Goal: Communication & Community: Answer question/provide support

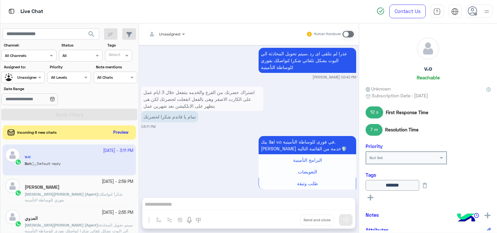
scroll to position [683, 0]
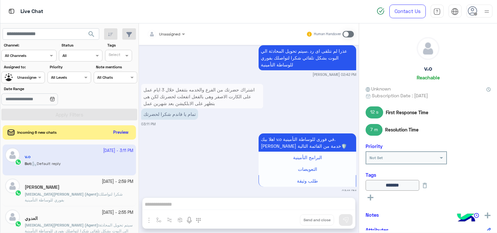
click at [368, 201] on div "******* See All" at bounding box center [427, 191] width 125 height 23
click at [373, 198] on button at bounding box center [370, 197] width 10 height 8
click at [375, 196] on input "text" at bounding box center [379, 198] width 20 height 6
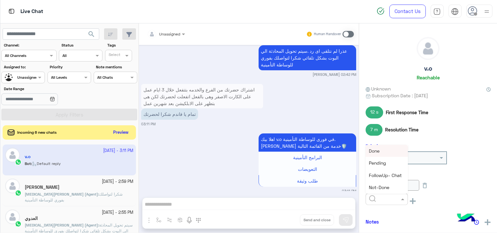
click at [377, 151] on span "Done" at bounding box center [374, 151] width 11 height 6
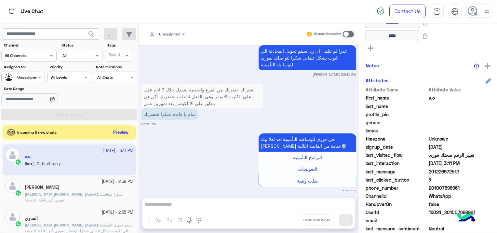
scroll to position [179, 0]
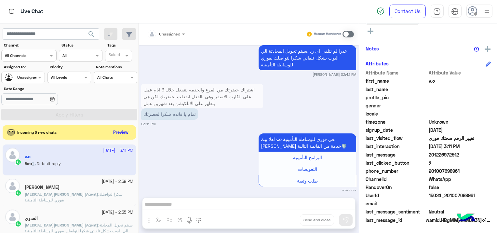
drag, startPoint x: 473, startPoint y: 192, endPoint x: 446, endPoint y: 195, distance: 27.8
click at [446, 195] on span "15024_201007698961" at bounding box center [459, 195] width 62 height 7
copy span "01007698961"
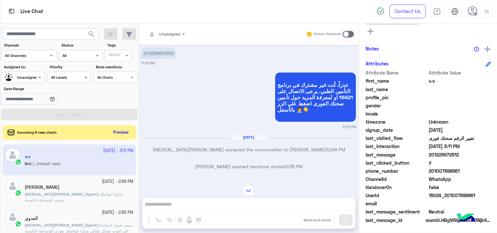
scroll to position [260, 0]
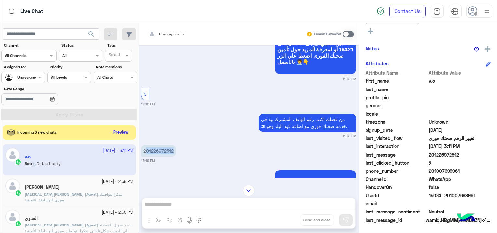
drag, startPoint x: 173, startPoint y: 142, endPoint x: 147, endPoint y: 143, distance: 26.4
click at [147, 145] on p "201226972512" at bounding box center [158, 150] width 35 height 11
copy p "01226972512"
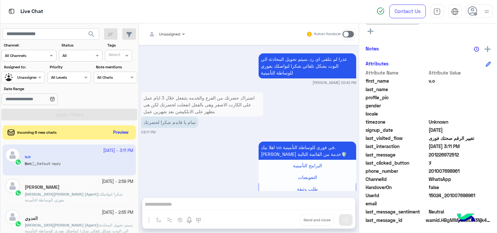
scroll to position [683, 0]
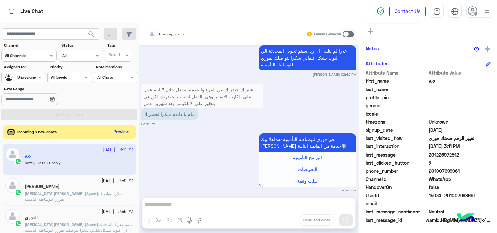
click at [126, 130] on button "Preview" at bounding box center [121, 132] width 20 height 9
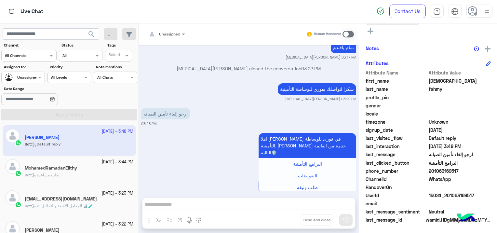
scroll to position [423, 0]
click at [86, 177] on div "Bot : طلب مساعدة" at bounding box center [79, 177] width 109 height 11
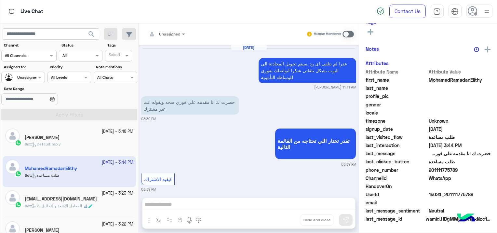
scroll to position [152, 0]
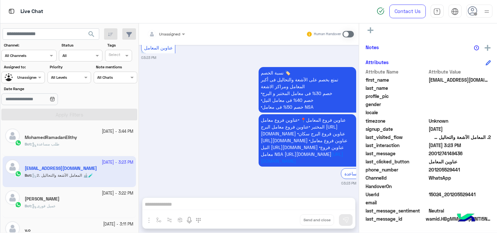
scroll to position [124, 0]
click at [93, 138] on div "MohamedRamadanElithy" at bounding box center [79, 138] width 109 height 7
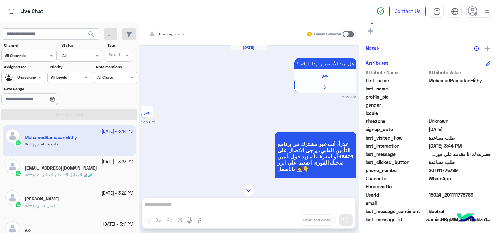
scroll to position [813, 0]
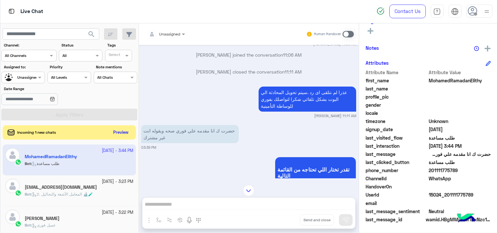
click at [173, 35] on div at bounding box center [166, 33] width 45 height 6
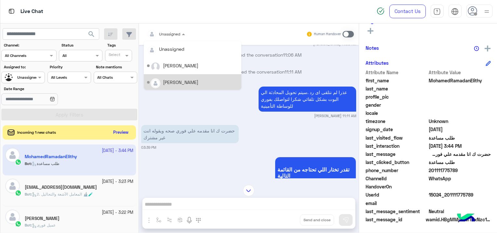
click at [176, 79] on div "[PERSON_NAME]" at bounding box center [180, 82] width 35 height 7
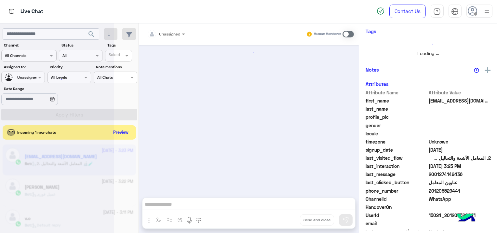
scroll to position [670, 0]
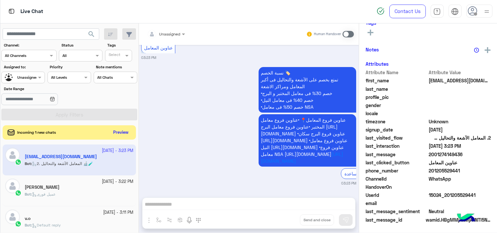
click at [25, 75] on input "text" at bounding box center [15, 77] width 21 height 6
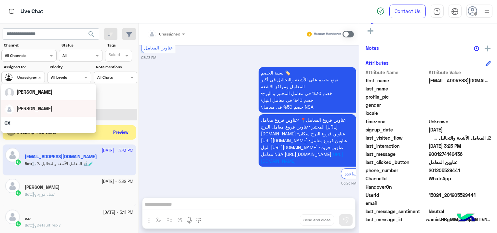
scroll to position [33, 0]
click at [37, 106] on span "[PERSON_NAME]" at bounding box center [35, 105] width 36 height 6
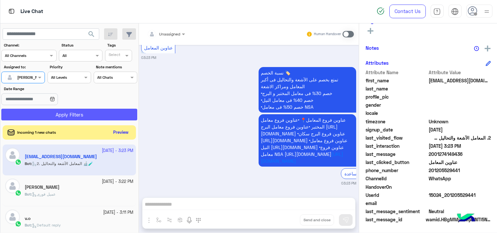
click at [80, 111] on button "Apply Filters" at bounding box center [69, 115] width 136 height 12
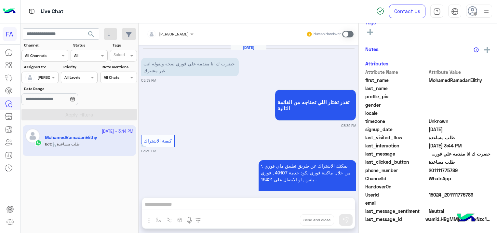
scroll to position [903, 0]
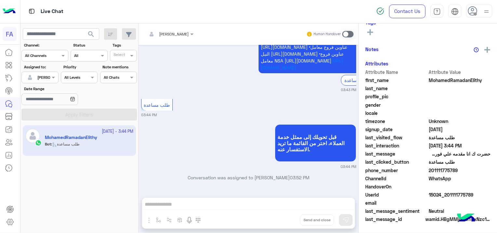
click at [187, 204] on div "[PERSON_NAME] Human Handover [DATE] حضرت ك انا مقدمه علي فوري صحه ويقوله انت غي…" at bounding box center [248, 129] width 220 height 212
click at [347, 34] on span at bounding box center [347, 34] width 11 height 7
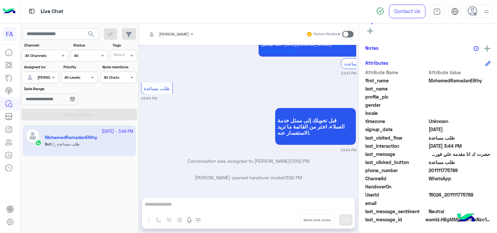
scroll to position [920, 0]
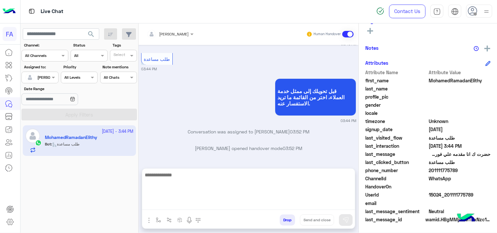
click at [198, 202] on textarea at bounding box center [248, 190] width 213 height 39
click at [166, 202] on textarea at bounding box center [248, 190] width 213 height 39
paste textarea "**********"
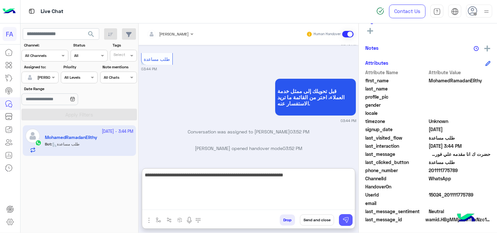
type textarea "**********"
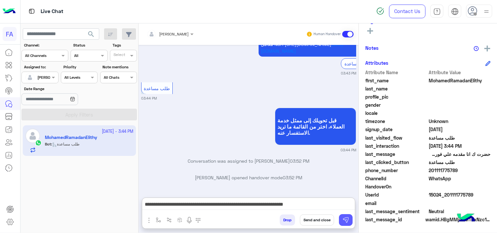
click at [345, 217] on img at bounding box center [345, 219] width 7 height 7
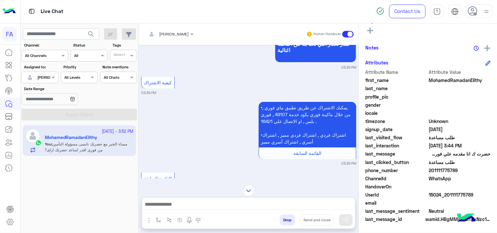
scroll to position [0, 0]
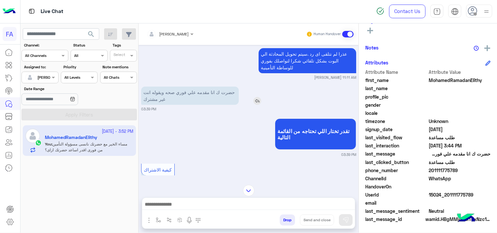
click at [258, 97] on img at bounding box center [257, 101] width 8 height 8
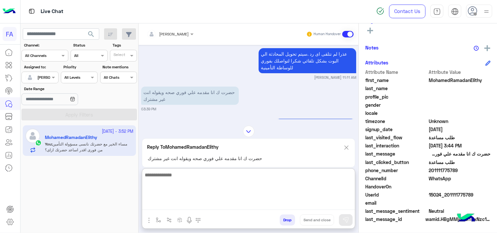
click at [189, 203] on textarea at bounding box center [248, 190] width 213 height 39
type textarea "*"
click at [320, 176] on textarea "**********" at bounding box center [248, 190] width 213 height 39
type textarea "**********"
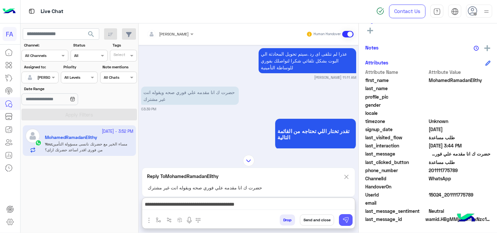
click at [345, 219] on img at bounding box center [345, 219] width 7 height 7
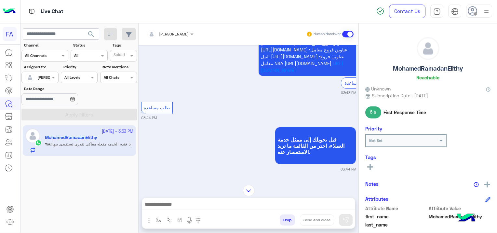
scroll to position [1768, 0]
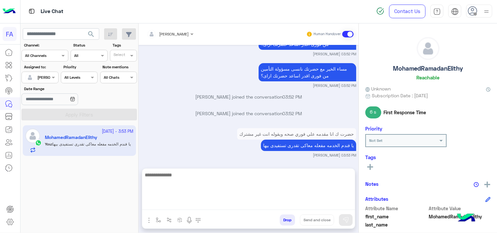
click at [162, 206] on textarea at bounding box center [248, 190] width 213 height 39
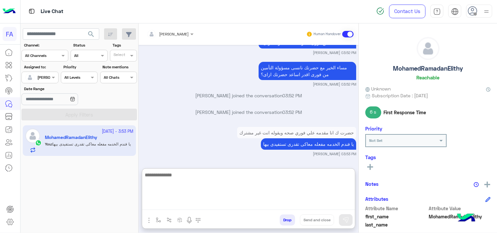
paste textarea "**********"
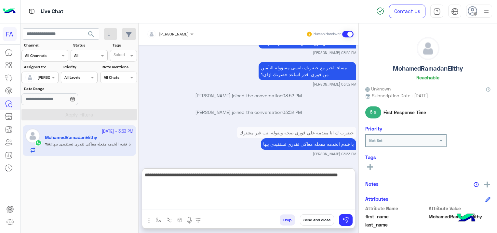
type textarea "**********"
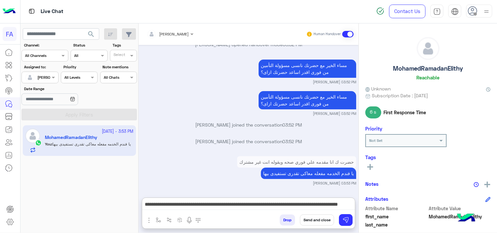
click at [315, 220] on button "Send and close" at bounding box center [317, 219] width 34 height 11
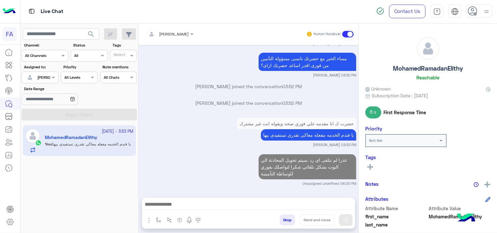
scroll to position [1823, 0]
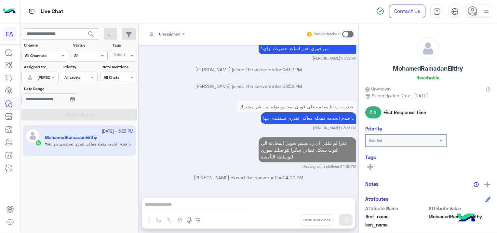
click at [41, 76] on div at bounding box center [40, 76] width 36 height 6
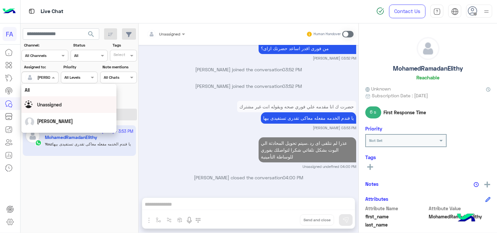
click at [60, 101] on div "Unassigned" at bounding box center [49, 104] width 25 height 7
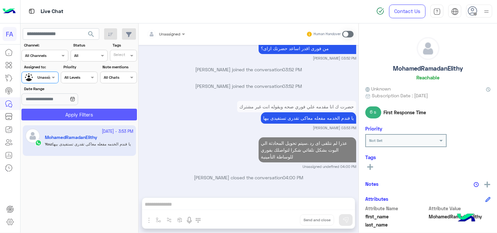
click at [81, 111] on button "Apply Filters" at bounding box center [78, 115] width 115 height 12
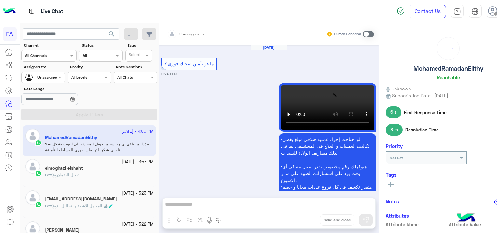
scroll to position [823, 0]
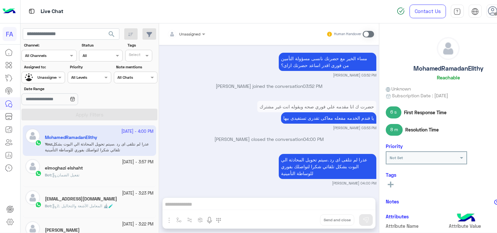
click at [121, 180] on div "Bot : تفعيل الضمان" at bounding box center [99, 177] width 109 height 11
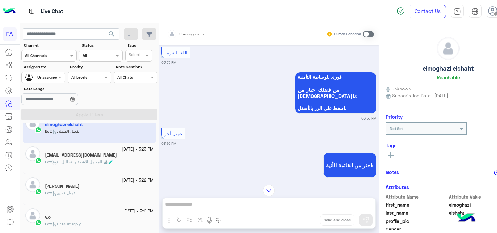
scroll to position [65, 0]
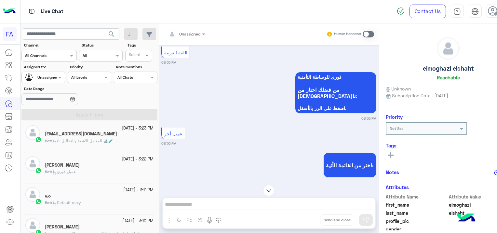
click at [116, 144] on div "Bot : 2. المعامل الآشعة والتحاليل 🔬🧪" at bounding box center [99, 143] width 109 height 11
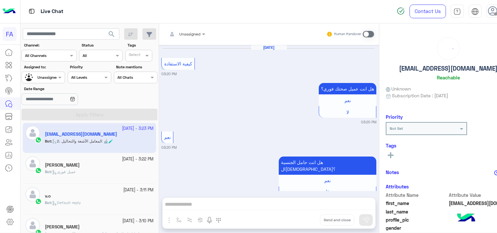
scroll to position [670, 0]
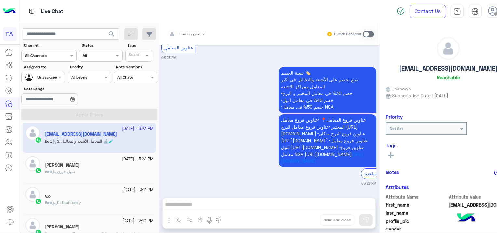
click at [102, 174] on div "Bot : عميل فورى" at bounding box center [99, 174] width 109 height 11
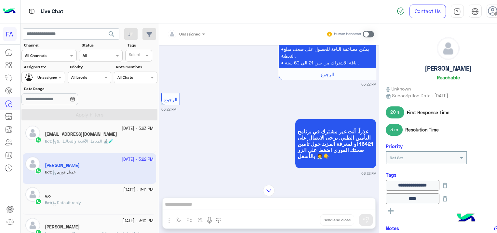
scroll to position [849, 0]
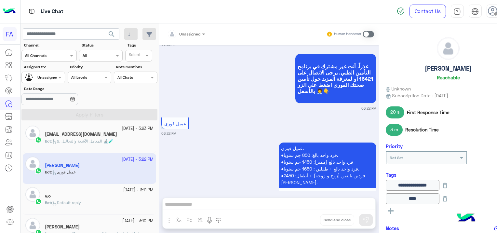
click at [97, 195] on div "v.o" at bounding box center [99, 196] width 109 height 7
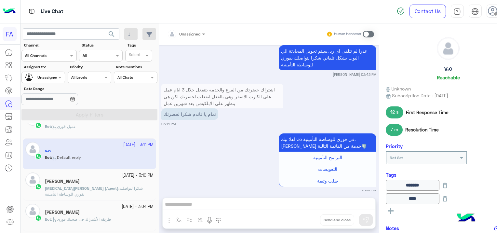
scroll to position [130, 0]
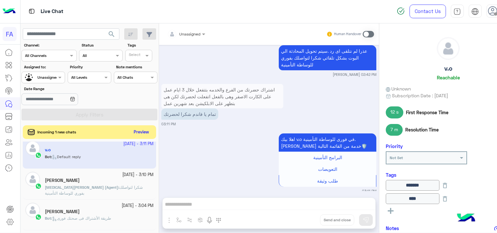
click at [150, 128] on button "Preview" at bounding box center [141, 132] width 20 height 9
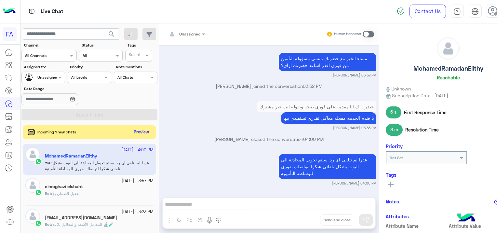
click at [143, 132] on button "Preview" at bounding box center [141, 132] width 20 height 9
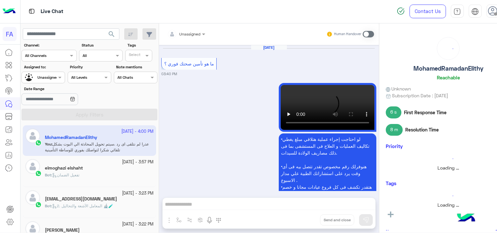
scroll to position [823, 0]
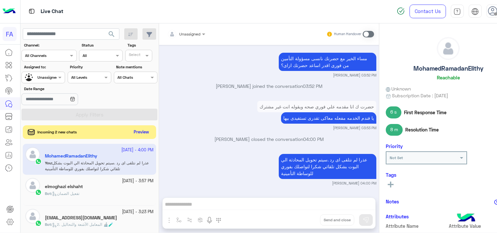
click at [144, 131] on button "Preview" at bounding box center [141, 132] width 20 height 9
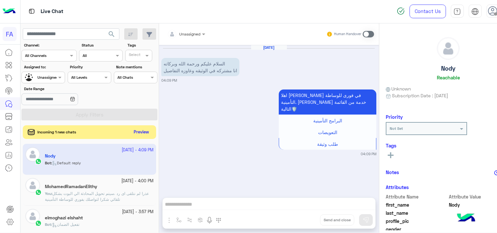
click at [139, 133] on button "Preview" at bounding box center [141, 132] width 20 height 9
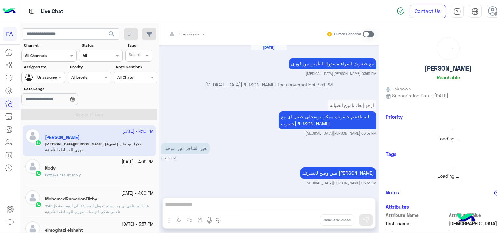
scroll to position [418, 0]
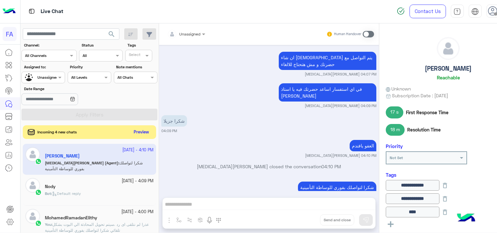
click at [140, 129] on button "Preview" at bounding box center [141, 132] width 20 height 9
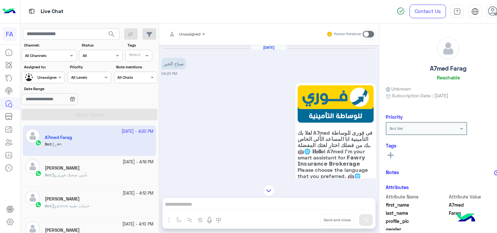
click at [98, 170] on div "[PERSON_NAME]" at bounding box center [99, 168] width 109 height 7
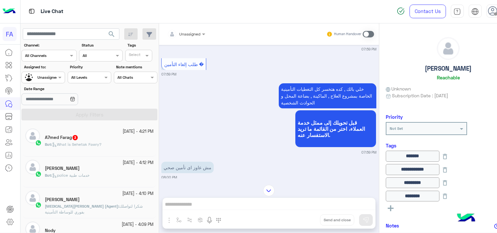
scroll to position [194, 0]
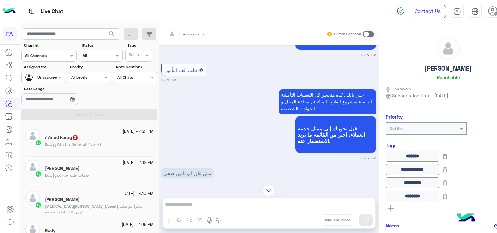
click at [84, 138] on div "A7med Farag 3" at bounding box center [99, 138] width 109 height 7
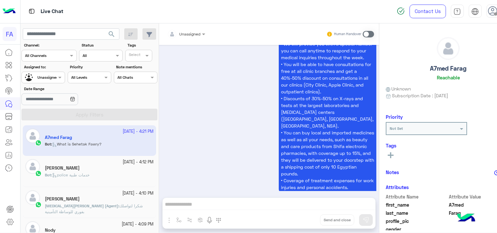
scroll to position [65, 0]
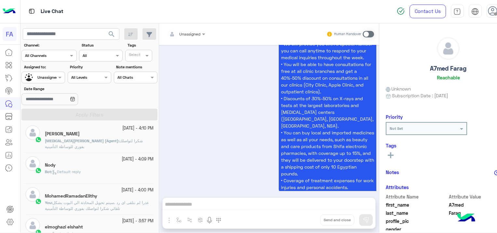
click at [93, 171] on div "Bot : Default reply" at bounding box center [99, 174] width 109 height 11
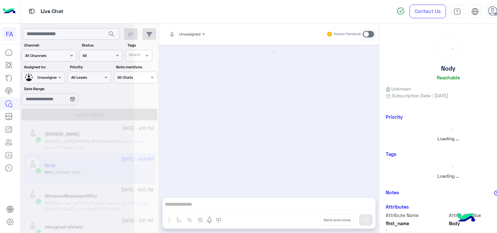
scroll to position [65, 0]
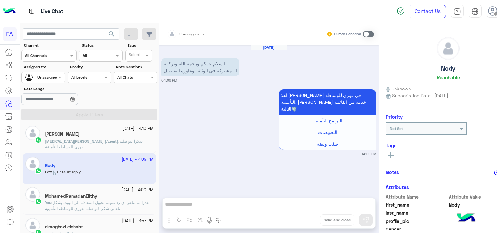
click at [99, 206] on span "عذرا لم نتلقى اى رد .سيتم تحويل المحادثة الي البوت بشكل تلقائي شكرا لتواصلك بفو…" at bounding box center [97, 205] width 104 height 11
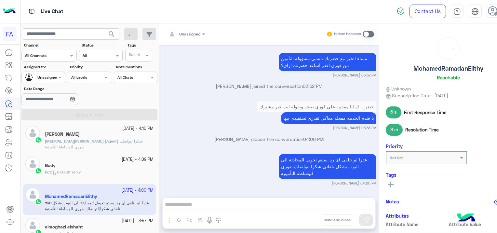
scroll to position [163, 0]
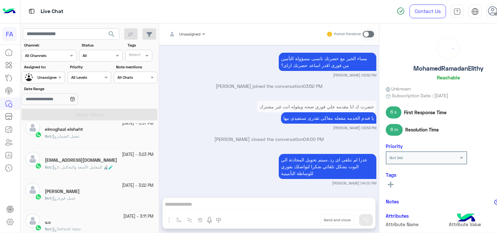
click at [73, 128] on h5 "elmoghazi elshaht" at bounding box center [64, 129] width 38 height 6
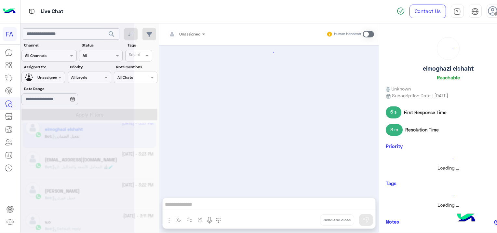
scroll to position [413, 0]
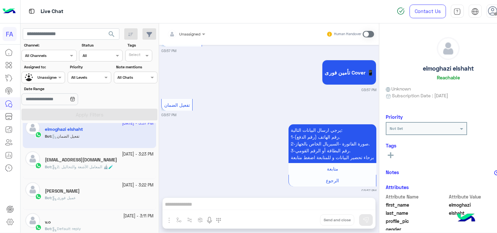
click at [92, 198] on div "Bot : عميل فورى" at bounding box center [99, 200] width 109 height 11
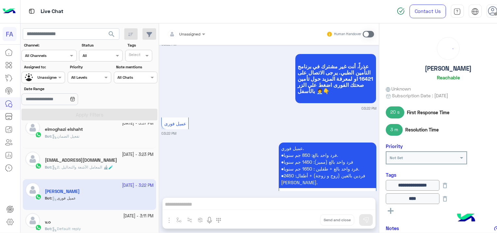
scroll to position [195, 0]
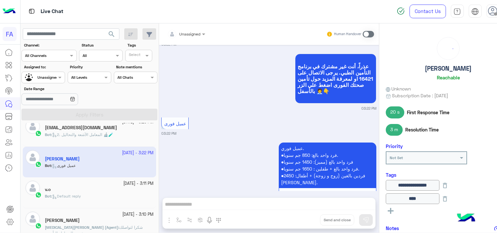
click at [90, 195] on div "Bot : Default reply" at bounding box center [99, 198] width 109 height 11
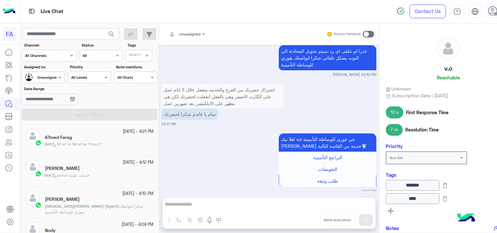
click at [92, 145] on span "What is Sehetak Fawry?" at bounding box center [76, 143] width 49 height 5
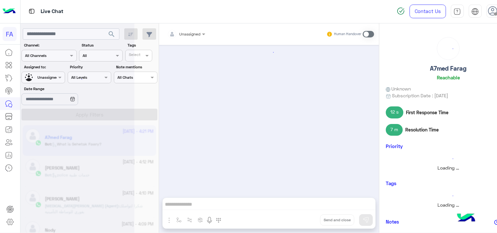
scroll to position [513, 0]
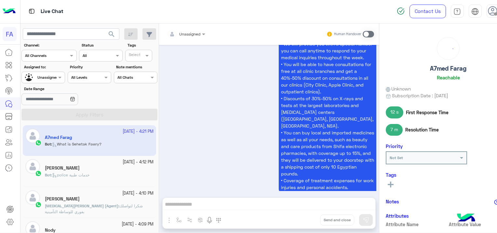
click at [86, 181] on div "Bot : police خدمات طبية" at bounding box center [99, 177] width 109 height 11
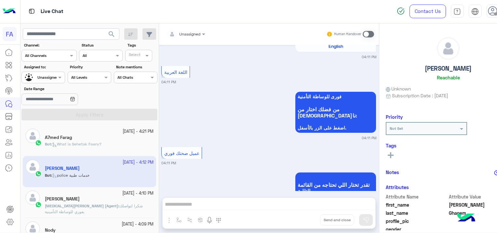
scroll to position [329, 0]
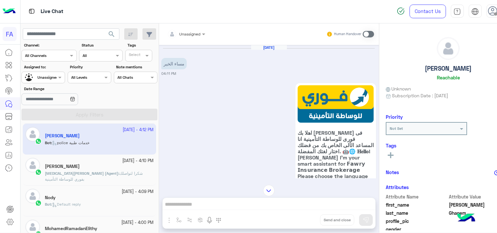
click at [139, 171] on span "شكرا لتواصلك بفوري للوساطة التأمينية" at bounding box center [94, 176] width 98 height 11
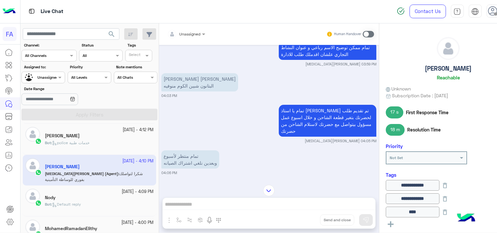
scroll to position [418, 0]
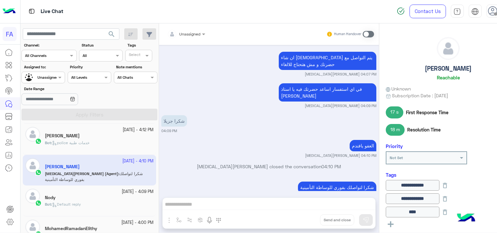
click at [106, 200] on div "Nody" at bounding box center [99, 198] width 109 height 7
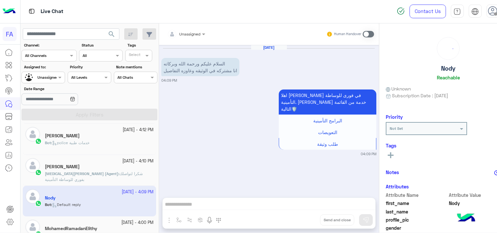
click at [73, 165] on h5 "[PERSON_NAME]" at bounding box center [62, 167] width 35 height 6
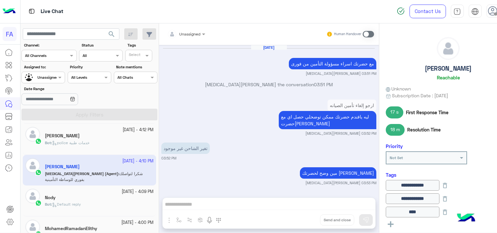
scroll to position [418, 0]
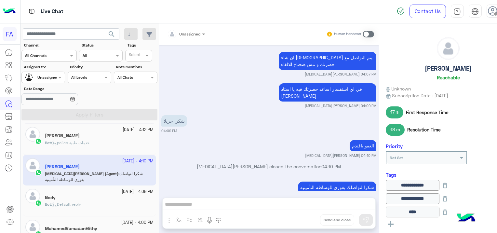
click at [85, 144] on span "police خدمات طبية" at bounding box center [70, 142] width 37 height 5
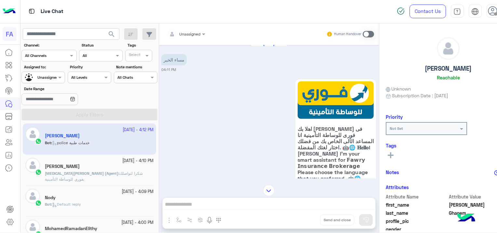
scroll to position [4, 0]
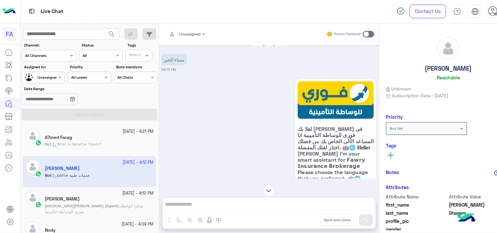
click at [113, 144] on div "Bot : What is Sehetak Fawry?" at bounding box center [99, 146] width 109 height 11
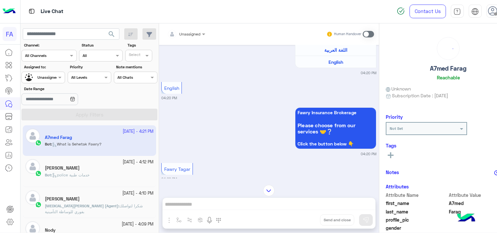
scroll to position [38, 0]
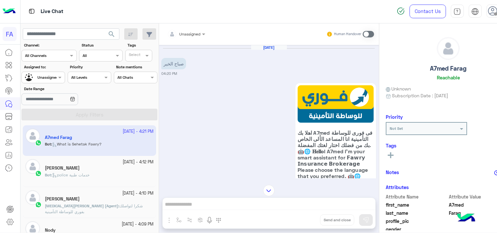
click at [66, 226] on div "[DATE] - 4:09 PM" at bounding box center [99, 224] width 109 height 6
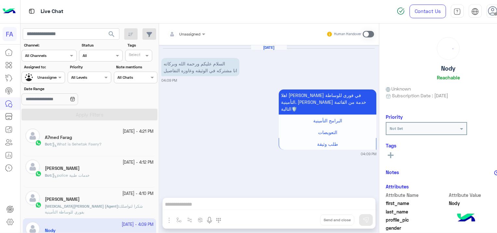
scroll to position [65, 0]
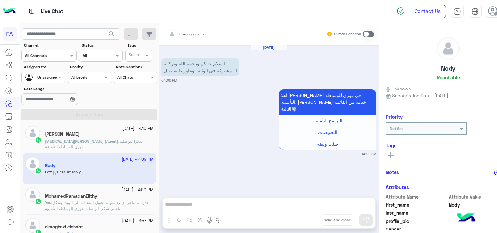
click at [96, 139] on span "شكرا لتواصلك بفوري للوساطة التأمينية" at bounding box center [94, 143] width 98 height 11
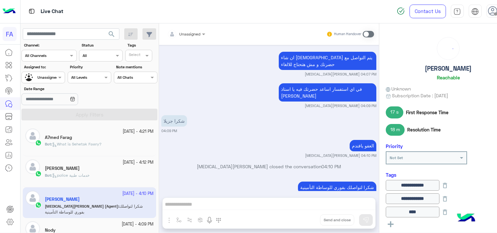
click at [103, 167] on div "[PERSON_NAME]" at bounding box center [99, 168] width 109 height 7
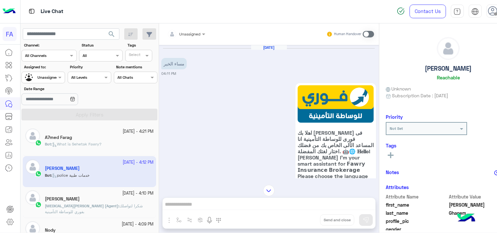
click at [90, 138] on div "A7med Farag" at bounding box center [99, 138] width 109 height 7
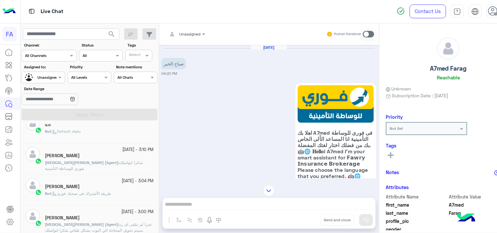
click at [65, 132] on span "Default reply" at bounding box center [66, 131] width 29 height 5
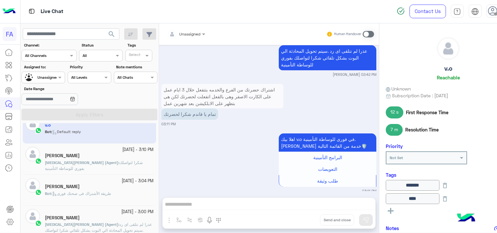
click at [99, 165] on div "[MEDICAL_DATA][PERSON_NAME] (Agent) : شكرا لتواصلك بفوري للوساطة التأمينية" at bounding box center [99, 165] width 109 height 11
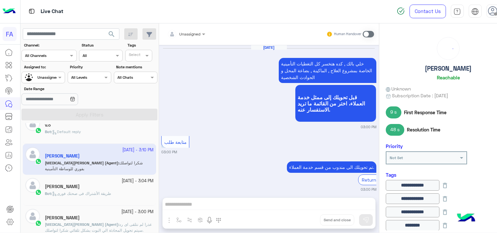
scroll to position [425, 0]
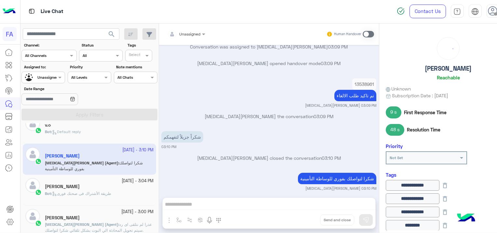
click at [103, 191] on span "طريقة الأشتراك فى صحتك فورى" at bounding box center [81, 193] width 59 height 5
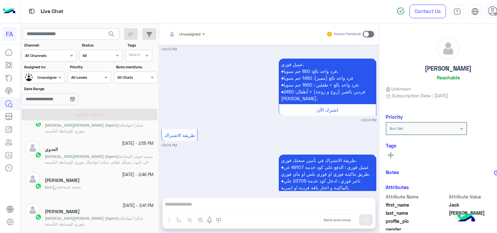
click at [103, 184] on div "Bot : Default reply" at bounding box center [99, 189] width 109 height 11
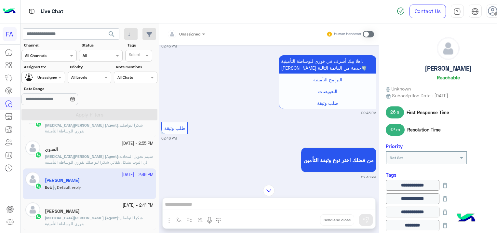
click at [113, 31] on span "search" at bounding box center [112, 34] width 8 height 8
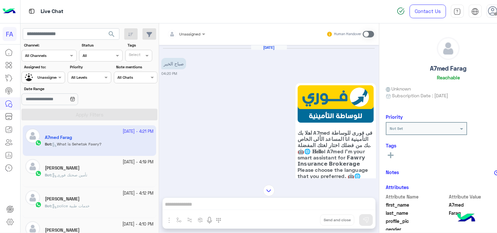
click at [125, 169] on div "[PERSON_NAME]" at bounding box center [99, 168] width 109 height 7
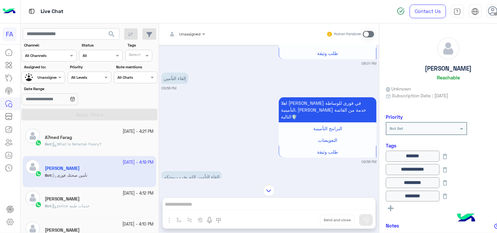
scroll to position [616, 0]
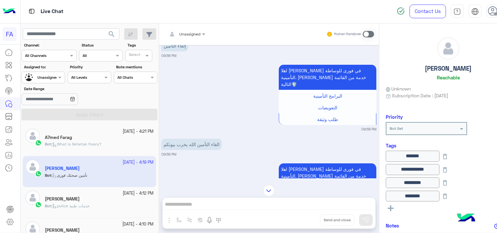
click at [75, 140] on div "A7med Farag" at bounding box center [99, 138] width 109 height 7
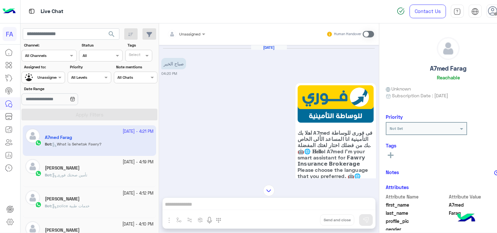
click at [82, 208] on p "Bot : police خدمات طبية" at bounding box center [67, 206] width 45 height 6
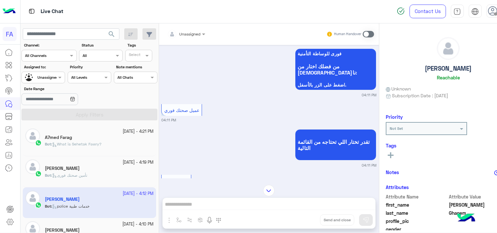
scroll to position [199, 0]
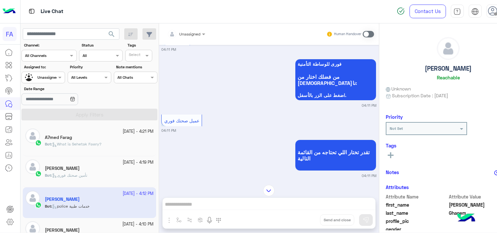
click at [110, 222] on div "[DATE] - 4:10 PM" at bounding box center [99, 224] width 109 height 6
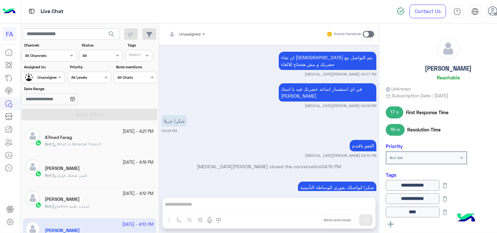
scroll to position [65, 0]
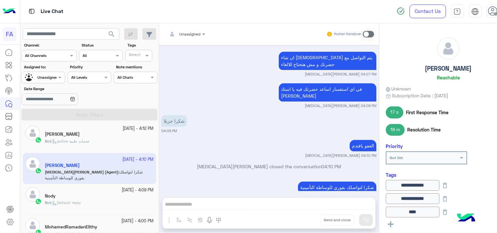
click at [122, 188] on small "[DATE] - 4:09 PM" at bounding box center [138, 190] width 32 height 6
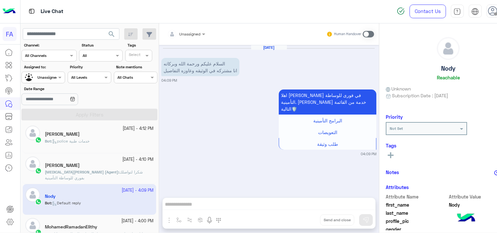
click at [104, 225] on div "MohamedRamadanElithy" at bounding box center [99, 227] width 109 height 7
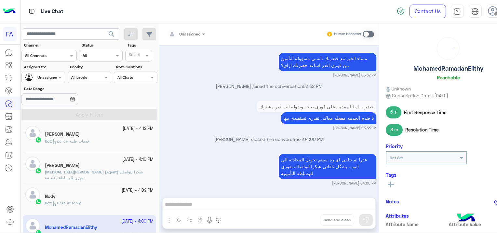
scroll to position [130, 0]
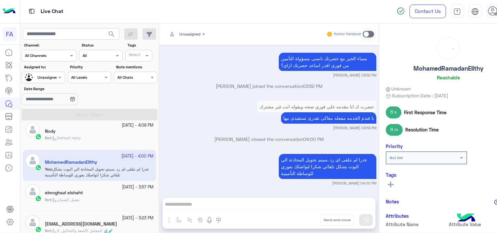
click at [86, 191] on div "elmoghazi elshaht" at bounding box center [99, 193] width 109 height 7
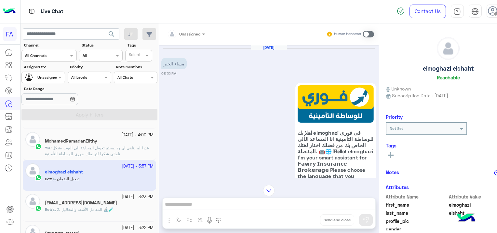
scroll to position [163, 0]
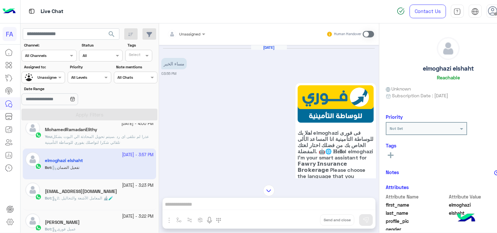
click at [94, 195] on span "Bot : 2. المعامل الآشعة والتحاليل 🔬🧪" at bounding box center [79, 197] width 68 height 5
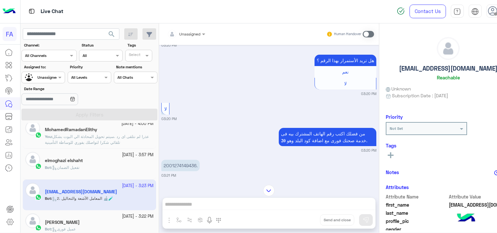
scroll to position [228, 0]
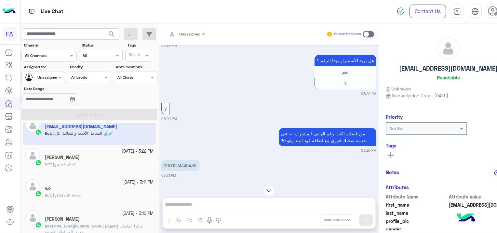
click at [82, 158] on div "[PERSON_NAME]" at bounding box center [99, 157] width 109 height 7
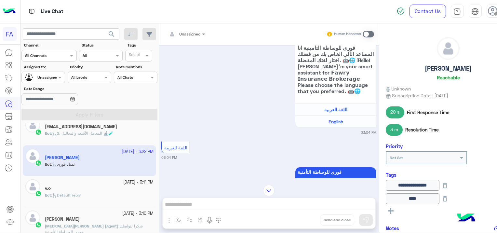
scroll to position [69, 0]
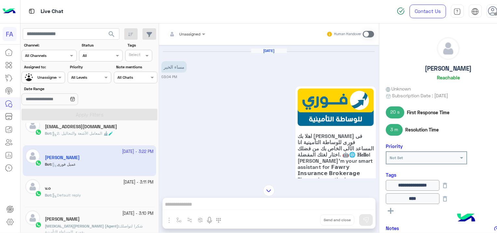
click at [74, 188] on div "v.o" at bounding box center [99, 188] width 109 height 7
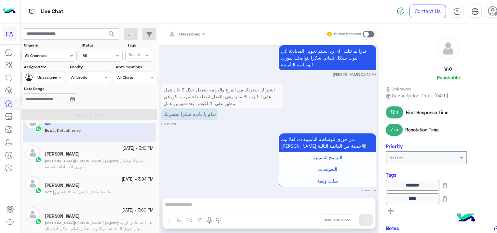
click at [109, 160] on span "شكرا لتواصلك بفوري للوساطة التأمينية" at bounding box center [94, 163] width 98 height 11
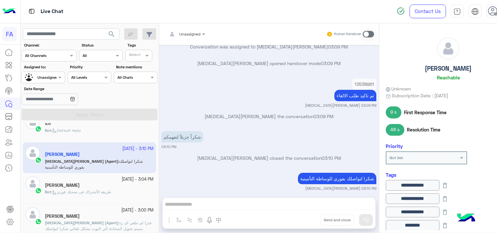
click at [120, 182] on div "[PERSON_NAME]" at bounding box center [99, 185] width 109 height 7
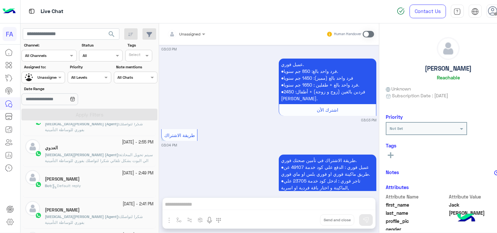
drag, startPoint x: 98, startPoint y: 183, endPoint x: 93, endPoint y: 181, distance: 6.2
click at [93, 181] on div "[DATE] - 2:49 PM [PERSON_NAME] Bot : Default reply" at bounding box center [99, 182] width 109 height 24
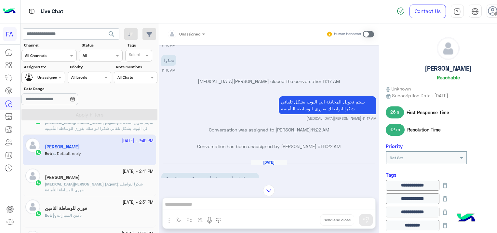
click at [120, 177] on div "[PERSON_NAME]" at bounding box center [99, 178] width 109 height 7
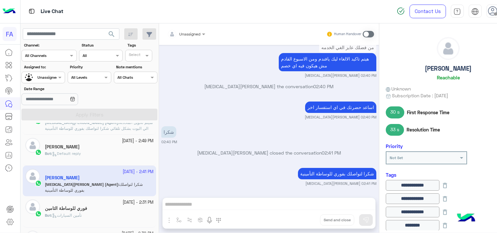
click at [110, 201] on div "[DATE] - 2:31 PM" at bounding box center [99, 202] width 109 height 6
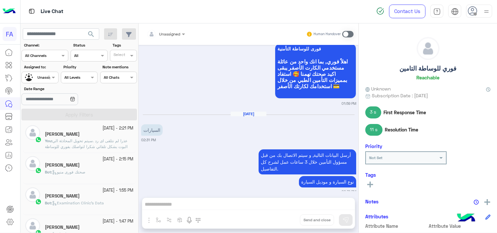
click at [88, 174] on div "Bot : صحتك فورى منيو" at bounding box center [89, 174] width 88 height 11
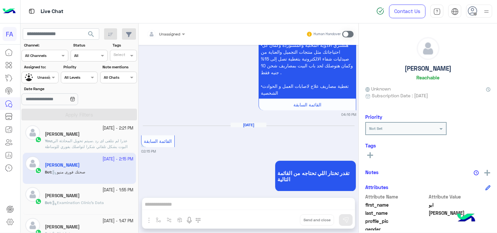
click at [88, 196] on div "[PERSON_NAME]" at bounding box center [89, 196] width 88 height 7
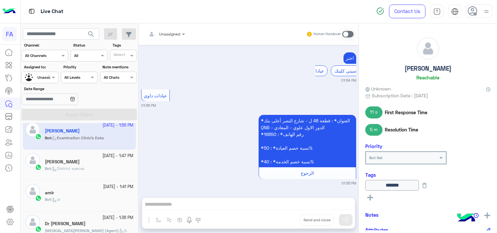
click at [93, 166] on div "Bot : District suecss" at bounding box center [89, 170] width 88 height 11
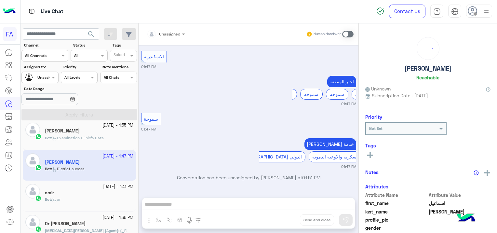
click at [87, 193] on div "amir" at bounding box center [89, 193] width 88 height 7
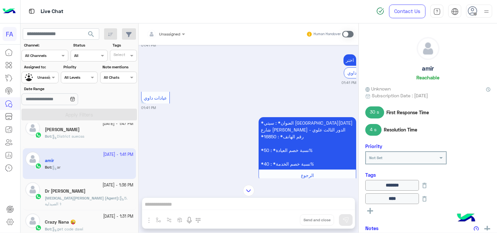
click at [88, 195] on p "[MEDICAL_DATA][PERSON_NAME] (Agent) : 5. الصيدلية ⚕" at bounding box center [89, 201] width 88 height 12
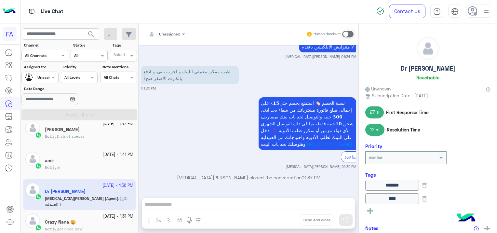
click at [74, 221] on h5 "Crazy Nana 😜" at bounding box center [60, 222] width 31 height 6
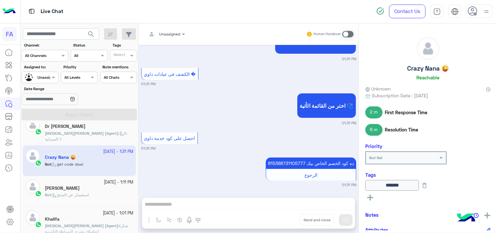
click at [85, 199] on div "Bot : استفسار عن المنتج" at bounding box center [89, 197] width 88 height 11
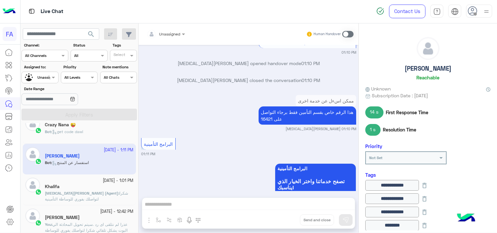
click at [87, 199] on p "[MEDICAL_DATA][PERSON_NAME] (Agent) : شكرا لتواصلك بفوري للوساطة التأمينية" at bounding box center [89, 196] width 88 height 12
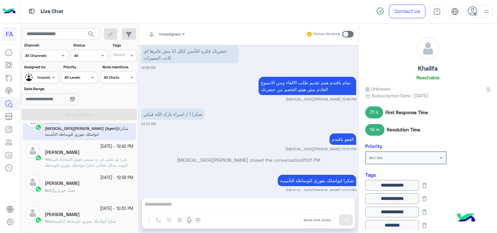
click at [95, 188] on div "Bot : عميل فورى" at bounding box center [89, 192] width 88 height 11
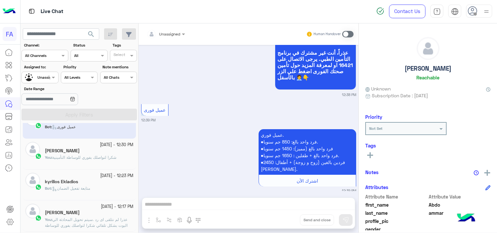
scroll to position [328, 0]
click at [98, 189] on div "Bot : متابعة تفعيل الضمان" at bounding box center [89, 189] width 88 height 11
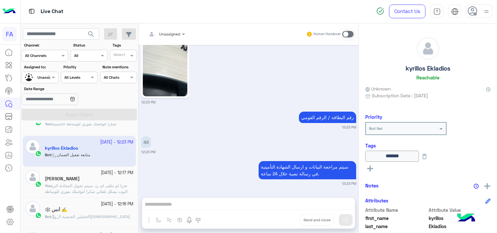
scroll to position [426, 0]
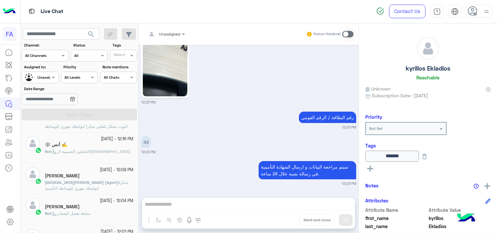
click at [96, 152] on span "Bot : الحاملين الجنسية ال[DEMOGRAPHIC_DATA]" at bounding box center [87, 151] width 85 height 5
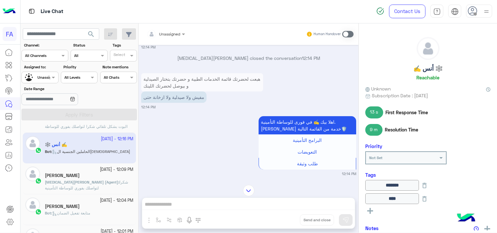
scroll to position [459, 0]
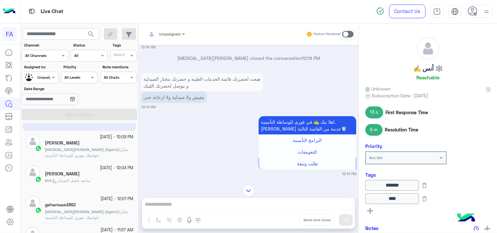
click at [72, 178] on span "Bot : متابعة تفعيل الضمان" at bounding box center [67, 180] width 45 height 5
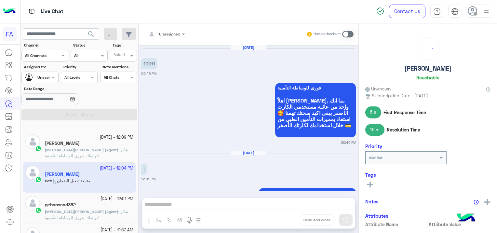
scroll to position [676, 0]
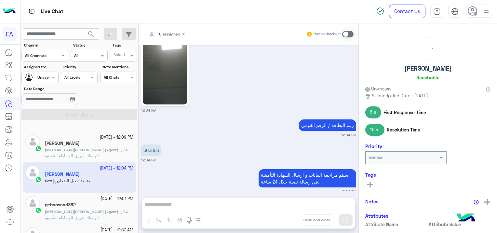
click at [87, 155] on p "[MEDICAL_DATA][PERSON_NAME] (Agent) : شكرا لتواصلك بفوري للوساطة التأمينية" at bounding box center [89, 153] width 88 height 12
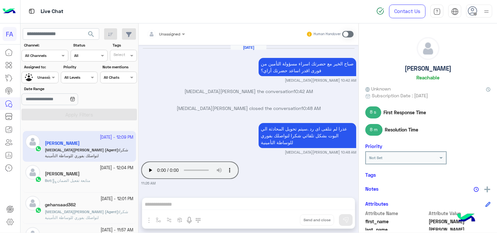
scroll to position [424, 0]
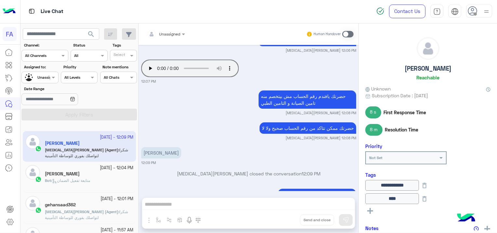
click at [76, 217] on p "[MEDICAL_DATA][PERSON_NAME] (Agent) : شكرا لتواصلك بفوري للوساطة التأمينية" at bounding box center [89, 215] width 88 height 12
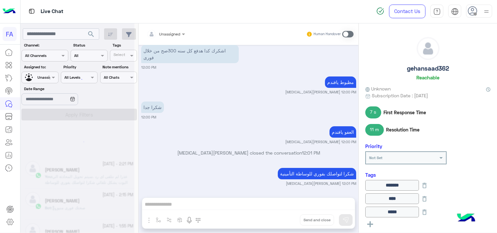
scroll to position [3, 0]
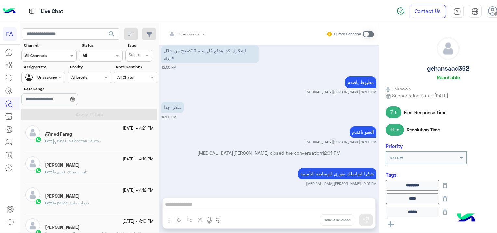
click at [109, 143] on div "Bot : What is Sehetak Fawry?" at bounding box center [99, 143] width 109 height 11
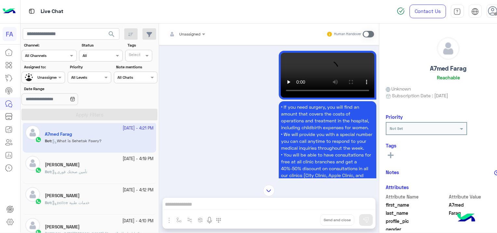
scroll to position [513, 0]
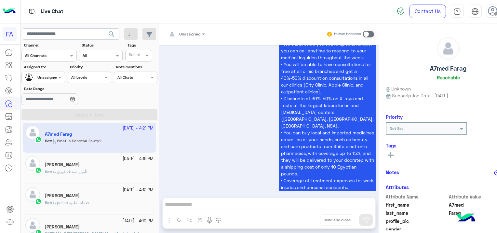
click at [93, 174] on div "Bot : تأمين صحتك فورى" at bounding box center [99, 174] width 109 height 11
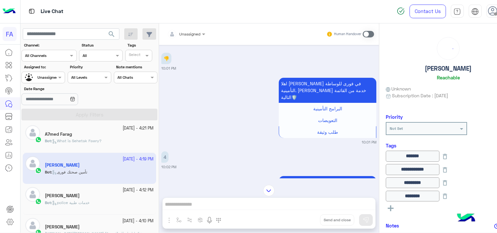
scroll to position [758, 0]
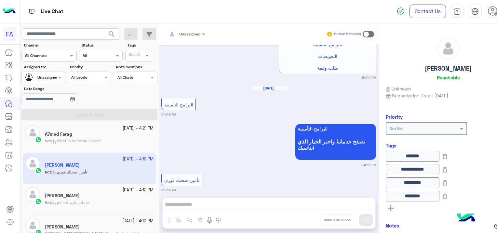
click at [91, 193] on div "[PERSON_NAME]" at bounding box center [99, 196] width 109 height 7
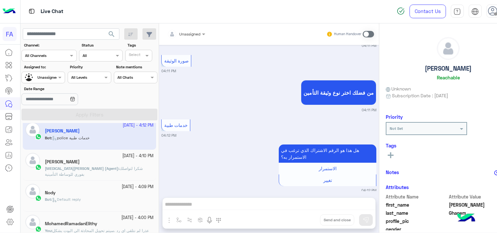
click at [109, 168] on span "شكرا لتواصلك بفوري للوساطة التأمينية" at bounding box center [94, 171] width 98 height 11
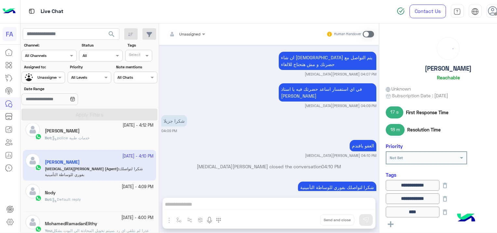
click at [97, 193] on div "Nody" at bounding box center [99, 193] width 109 height 7
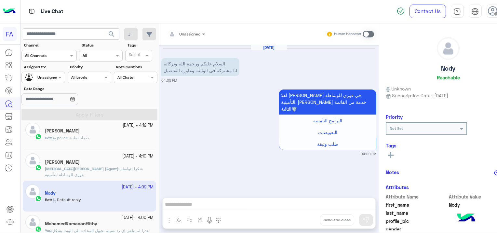
click at [70, 221] on h5 "MohamedRamadanElithy" at bounding box center [71, 224] width 52 height 6
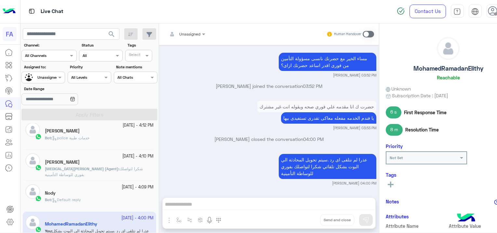
click at [371, 3] on div "Live Chat Contact Us Help Center عربي English" at bounding box center [268, 12] width 497 height 24
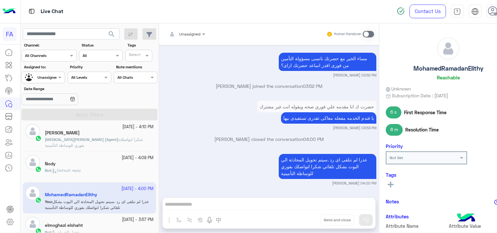
scroll to position [163, 0]
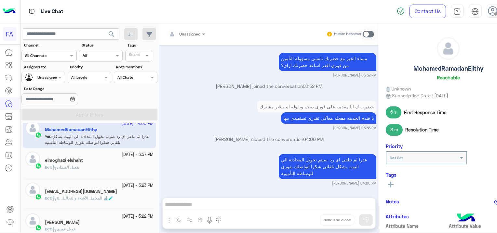
click at [97, 170] on div "Bot : تفعيل الضمان" at bounding box center [99, 169] width 109 height 11
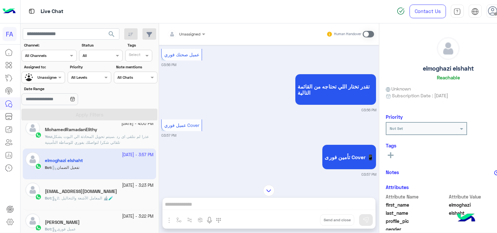
scroll to position [316, 0]
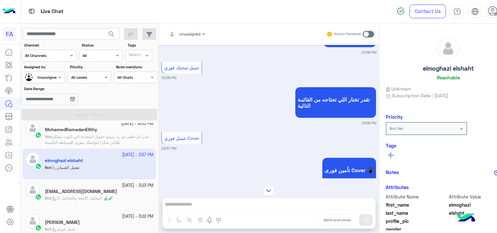
click at [110, 193] on div "[EMAIL_ADDRESS][DOMAIN_NAME]" at bounding box center [99, 192] width 109 height 7
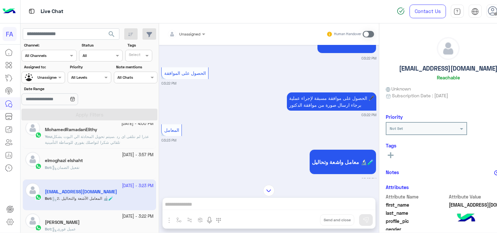
scroll to position [442, 0]
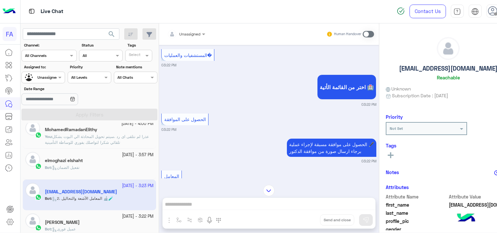
click at [78, 217] on div "[DATE] - 3:22 PM" at bounding box center [99, 216] width 109 height 6
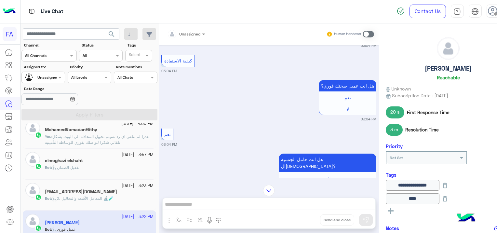
scroll to position [260, 0]
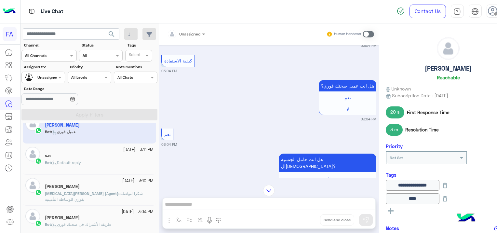
click at [89, 162] on div "Bot : Default reply" at bounding box center [99, 165] width 109 height 11
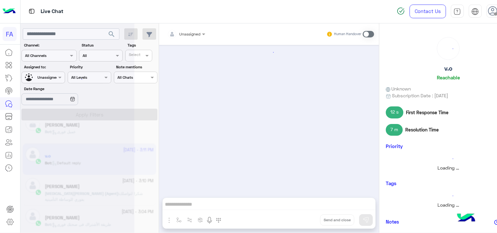
scroll to position [683, 0]
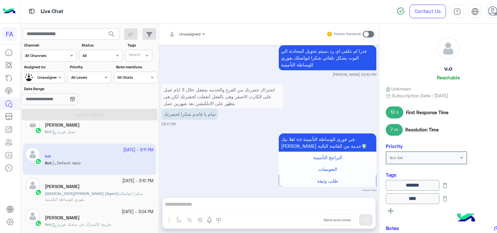
click at [86, 191] on span "شكرا لتواصلك بفوري للوساطة التأمينية" at bounding box center [94, 196] width 98 height 11
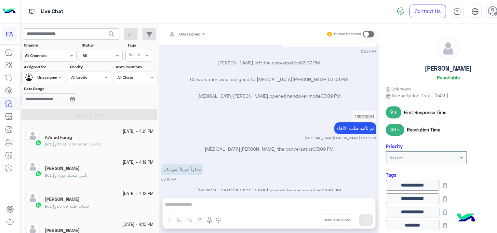
scroll to position [425, 0]
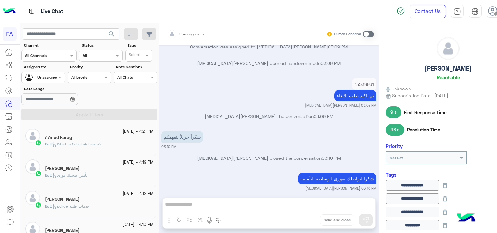
click at [136, 146] on div "Bot : What is Sehetak Fawry?" at bounding box center [99, 146] width 109 height 11
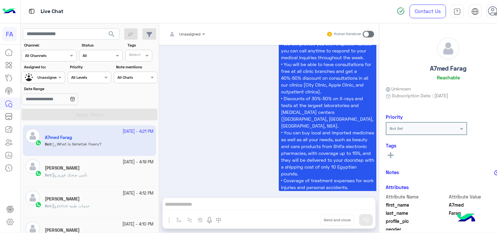
scroll to position [513, 0]
click at [112, 175] on div "Bot : تأمين صحتك فورى" at bounding box center [99, 177] width 109 height 11
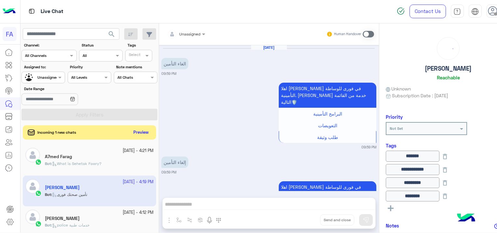
scroll to position [758, 0]
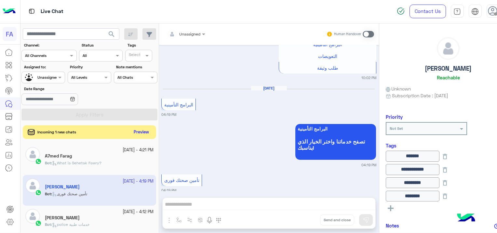
click at [137, 130] on button "Preview" at bounding box center [141, 132] width 20 height 9
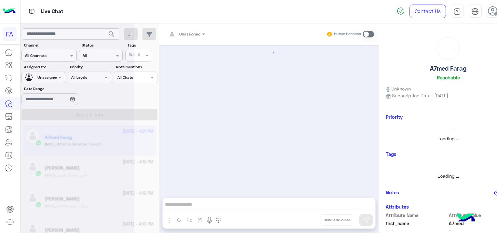
scroll to position [513, 0]
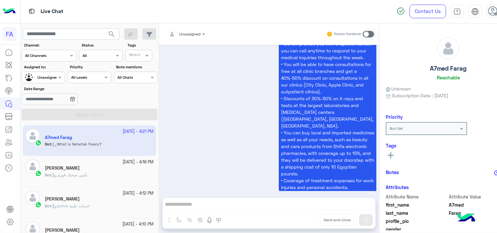
click at [114, 34] on span "search" at bounding box center [112, 34] width 8 height 8
click at [113, 34] on span "search" at bounding box center [112, 34] width 8 height 8
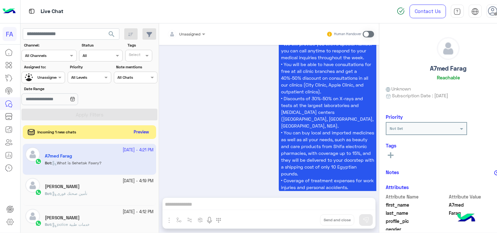
click at [137, 133] on button "Preview" at bounding box center [141, 132] width 20 height 9
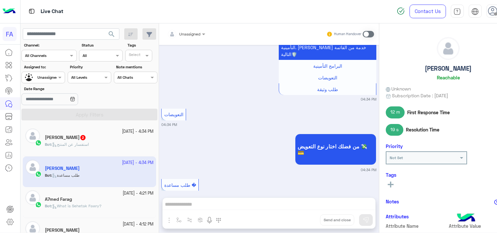
scroll to position [1256, 0]
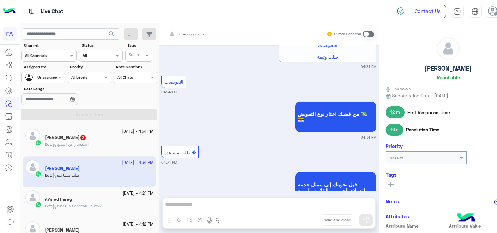
click at [71, 135] on h5 "[PERSON_NAME] 2" at bounding box center [65, 138] width 41 height 6
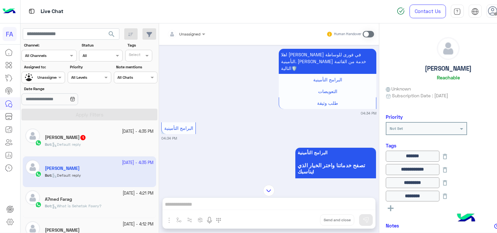
scroll to position [1711, 0]
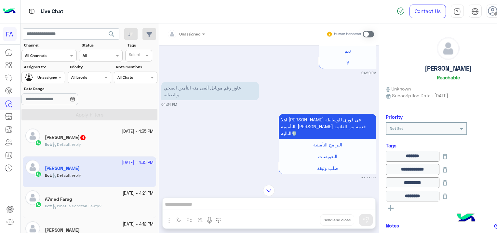
click at [119, 138] on div "[PERSON_NAME] 1" at bounding box center [99, 138] width 109 height 7
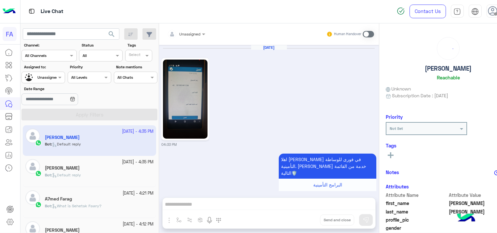
scroll to position [737, 0]
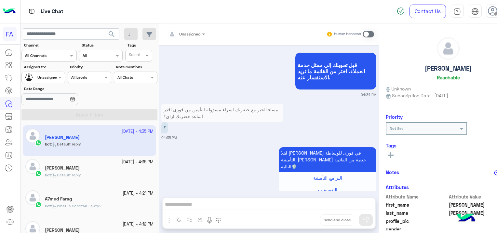
click at [79, 209] on div "Bot : What is Sehetak Fawry?" at bounding box center [99, 208] width 109 height 11
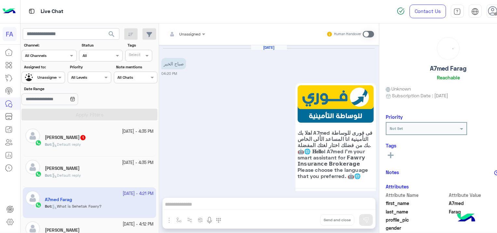
scroll to position [513, 0]
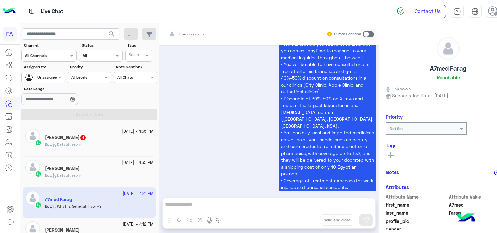
click at [77, 170] on div "[PERSON_NAME]" at bounding box center [99, 168] width 109 height 7
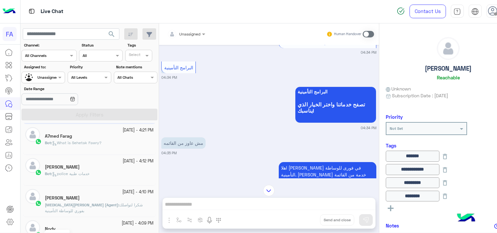
scroll to position [130, 0]
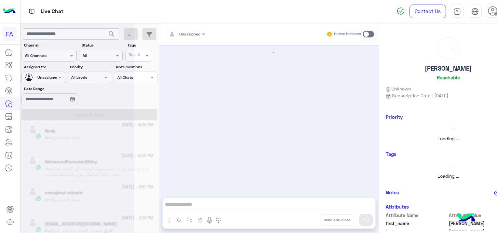
scroll to position [130, 0]
click at [81, 169] on div at bounding box center [77, 118] width 114 height 233
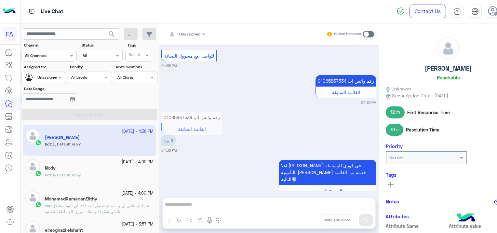
scroll to position [1635, 0]
click at [98, 168] on div "Nody" at bounding box center [99, 168] width 109 height 7
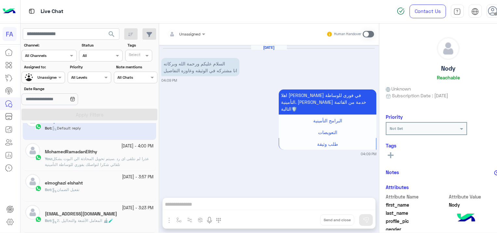
scroll to position [98, 0]
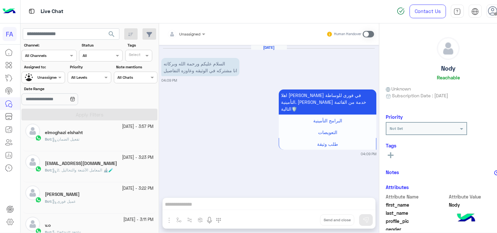
click at [111, 139] on div "Bot : تفعيل الضمان" at bounding box center [99, 141] width 109 height 11
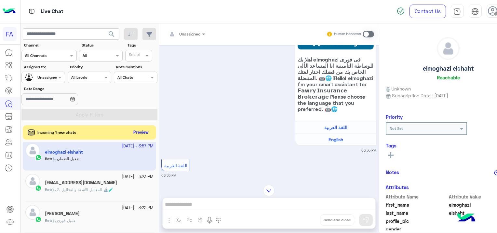
scroll to position [98, 0]
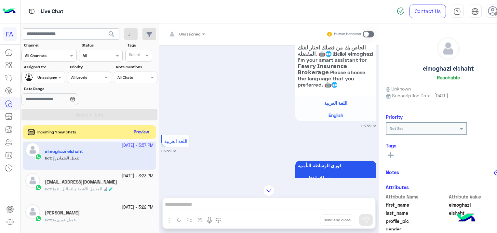
click at [145, 132] on button "Preview" at bounding box center [141, 132] width 20 height 9
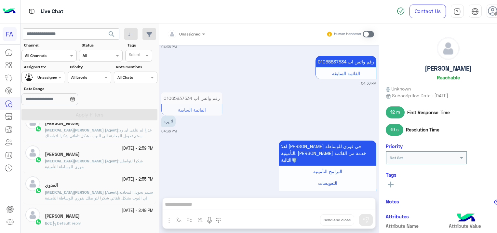
scroll to position [390, 0]
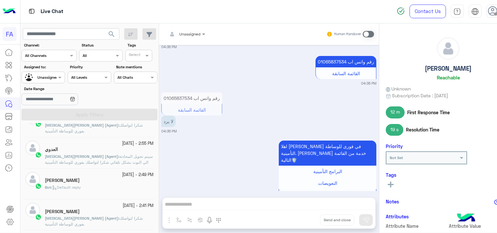
click at [113, 154] on span "سيتم تحويل المحادثة الي البوت بشكل تلقائي شكرا لتواصلك بفوري للوساطة التأمينية" at bounding box center [99, 159] width 108 height 11
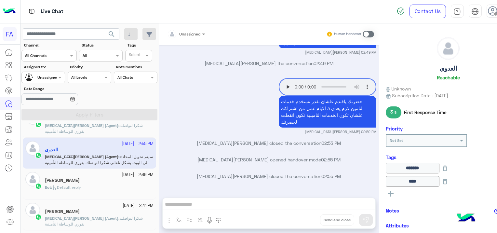
scroll to position [390, 0]
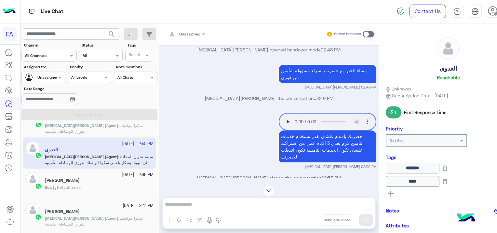
click at [86, 187] on div "Bot : Default reply" at bounding box center [99, 189] width 109 height 11
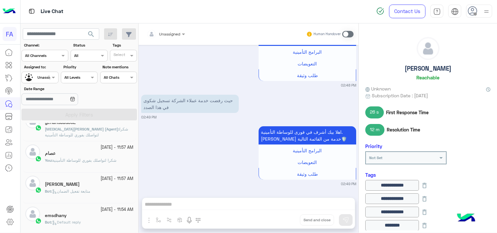
scroll to position [3, 0]
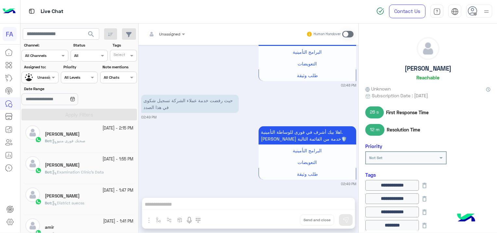
click at [103, 140] on div "Bot : صحتك فورى منيو" at bounding box center [89, 143] width 88 height 11
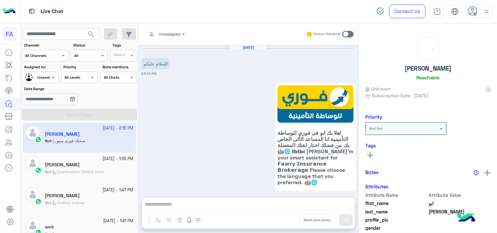
scroll to position [515, 0]
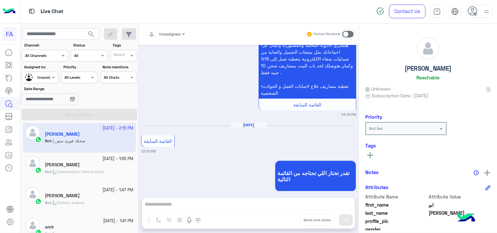
click at [112, 174] on div "Bot : Examination Clinic's Data" at bounding box center [89, 174] width 88 height 11
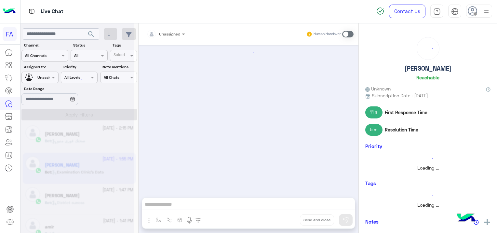
scroll to position [598, 0]
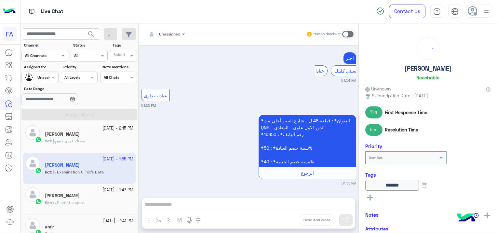
click at [105, 194] on div "[PERSON_NAME]" at bounding box center [89, 196] width 88 height 7
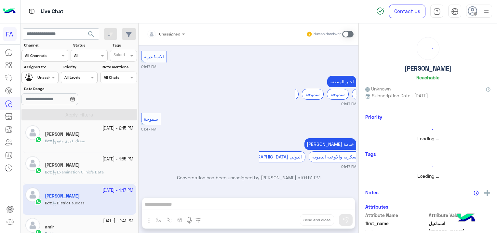
scroll to position [552, 0]
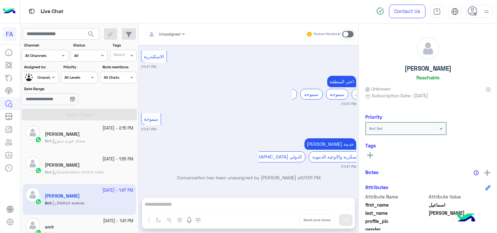
click at [57, 218] on div "[DATE] - 1:41 PM" at bounding box center [89, 221] width 88 height 6
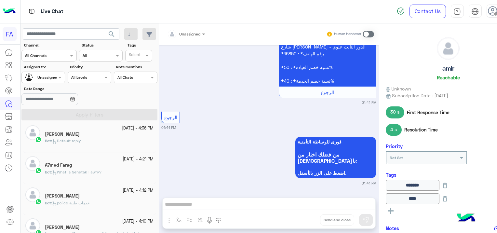
click at [106, 135] on div "[PERSON_NAME]" at bounding box center [99, 134] width 109 height 7
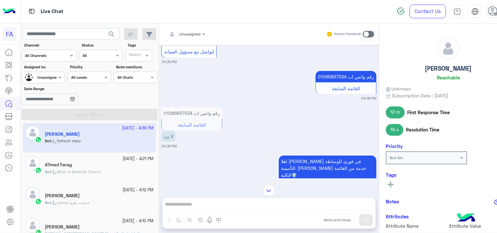
scroll to position [644, 0]
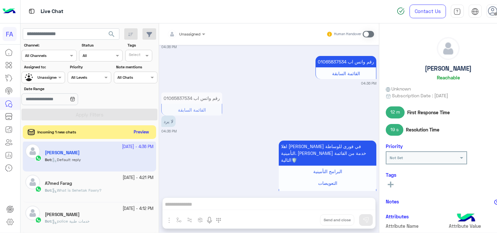
click at [144, 132] on button "Preview" at bounding box center [141, 132] width 20 height 9
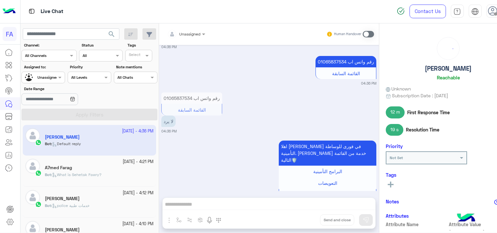
scroll to position [0, 0]
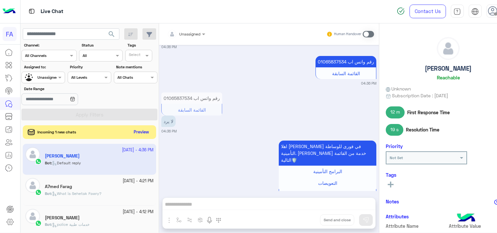
click at [147, 131] on button "Preview" at bounding box center [141, 132] width 20 height 9
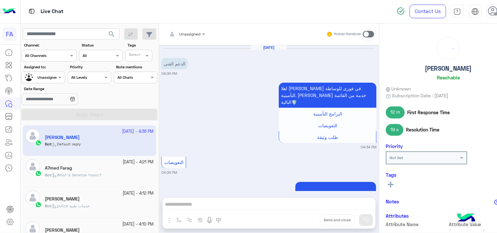
scroll to position [644, 0]
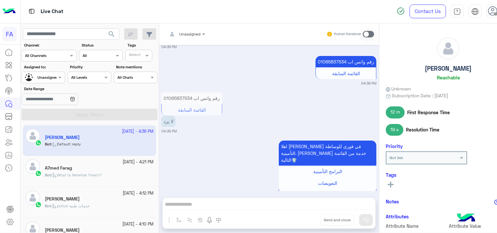
click at [112, 180] on div "Bot : What is Sehetak Fawry?" at bounding box center [99, 177] width 109 height 11
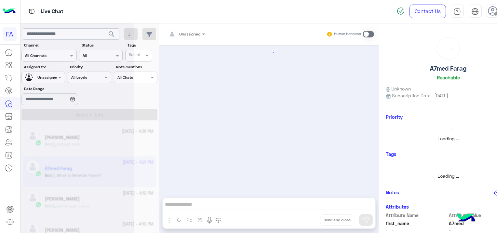
scroll to position [513, 0]
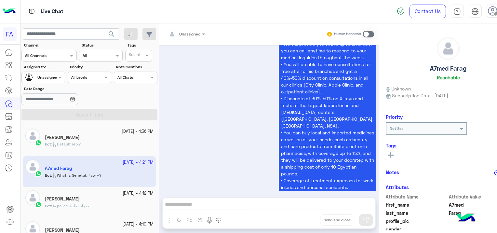
click at [102, 137] on div "[PERSON_NAME]" at bounding box center [99, 138] width 109 height 7
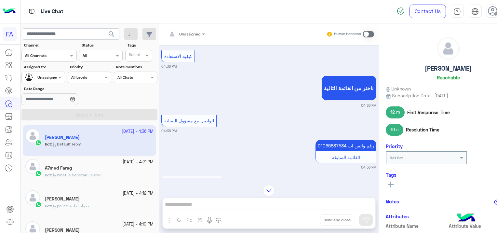
scroll to position [1831, 0]
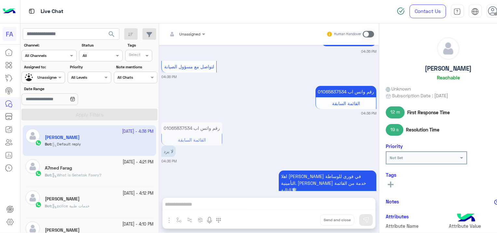
click at [99, 174] on span "What is Sehetak Fawry?" at bounding box center [76, 174] width 49 height 5
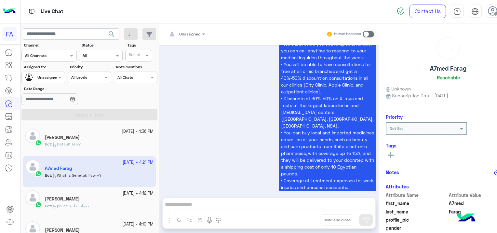
click at [95, 201] on div "[PERSON_NAME]" at bounding box center [99, 199] width 109 height 7
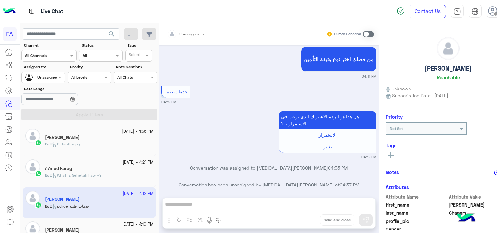
scroll to position [98, 0]
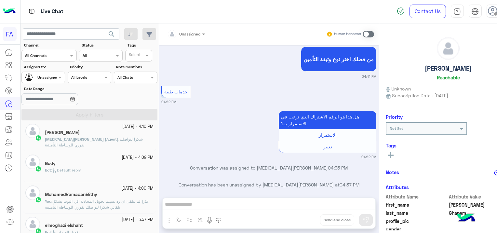
click at [95, 156] on div "[DATE] - 4:09 PM" at bounding box center [99, 157] width 109 height 6
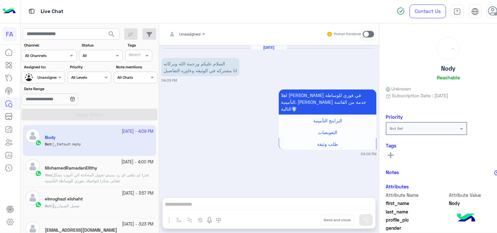
scroll to position [130, 0]
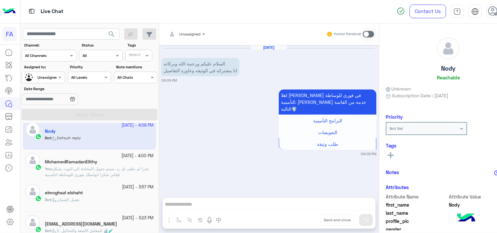
click at [92, 190] on div "elmoghazi elshaht" at bounding box center [99, 193] width 109 height 7
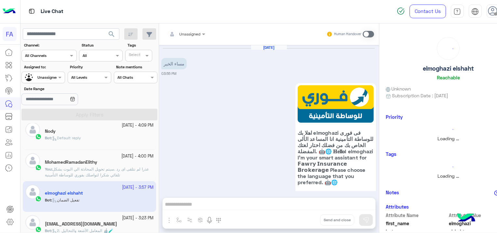
scroll to position [413, 0]
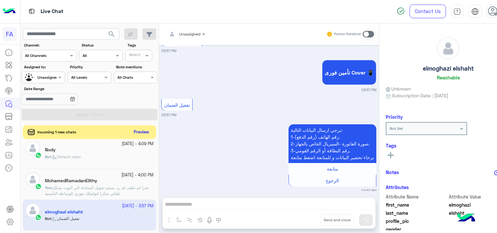
click at [140, 134] on button "Preview" at bounding box center [141, 132] width 20 height 9
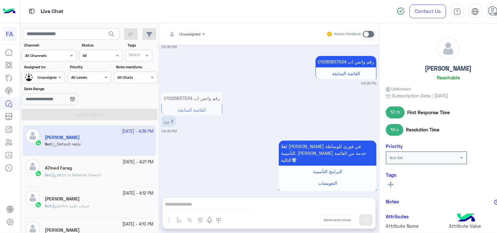
click at [97, 176] on span "What is Sehetak Fawry?" at bounding box center [76, 174] width 49 height 5
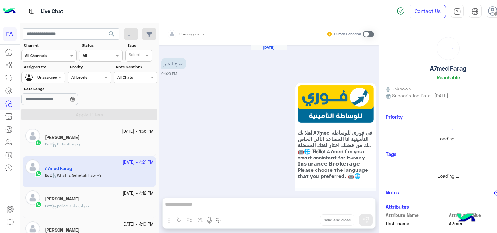
scroll to position [513, 0]
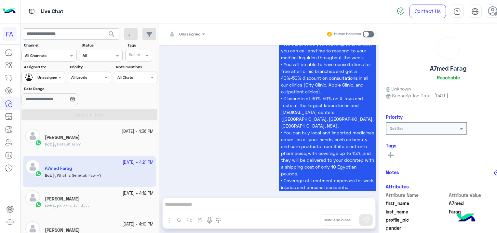
click at [73, 203] on p "Bot : police خدمات طبية" at bounding box center [67, 206] width 45 height 6
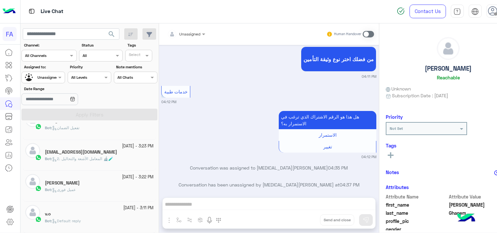
scroll to position [228, 0]
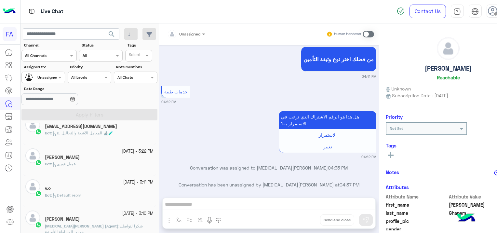
click at [75, 188] on div "v.o" at bounding box center [99, 188] width 109 height 7
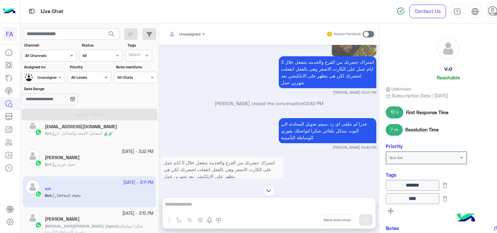
scroll to position [618, 0]
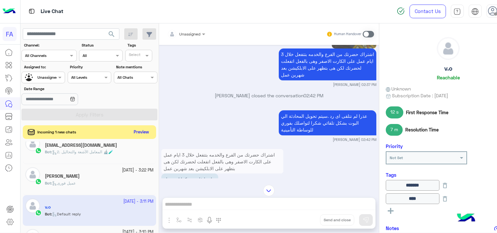
click at [133, 129] on button "Preview" at bounding box center [141, 132] width 20 height 9
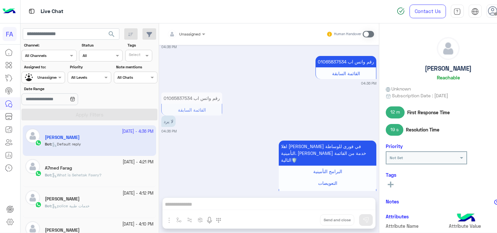
click at [130, 136] on app-inbox-user "[DATE] - 4:36 PM [PERSON_NAME] : Default reply" at bounding box center [89, 140] width 133 height 31
click at [124, 176] on div "Bot : What is Sehetak Fawry?" at bounding box center [99, 177] width 109 height 11
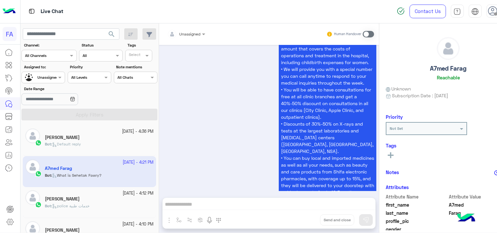
scroll to position [513, 0]
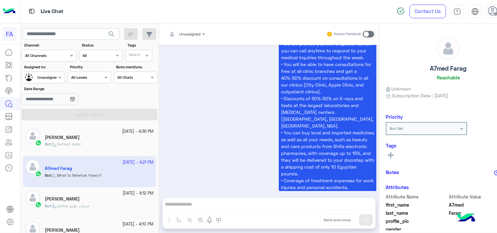
click at [105, 203] on div "Bot : police خدمات طبية" at bounding box center [99, 208] width 109 height 11
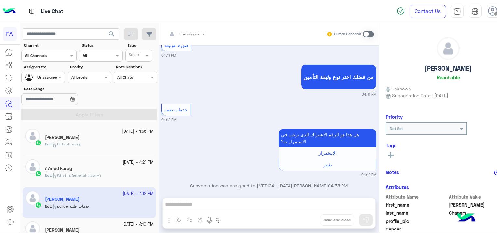
scroll to position [362, 0]
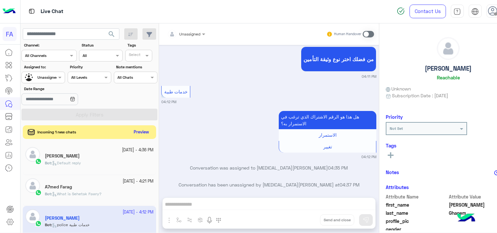
click at [137, 128] on button "Preview" at bounding box center [141, 132] width 20 height 9
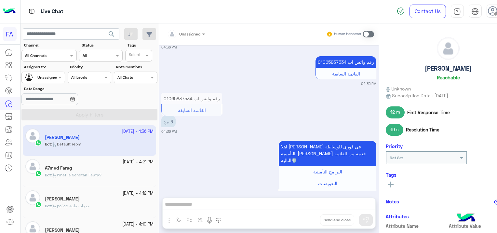
scroll to position [644, 0]
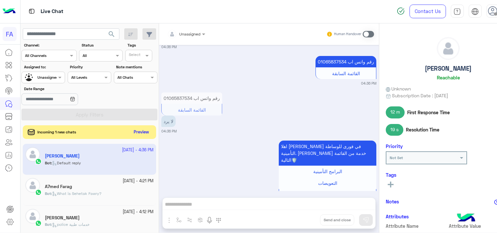
click at [131, 130] on button "Preview" at bounding box center [141, 132] width 20 height 9
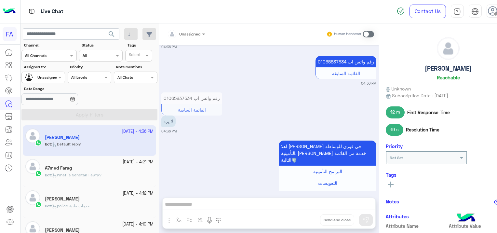
click at [146, 227] on div "[PERSON_NAME]" at bounding box center [99, 230] width 109 height 7
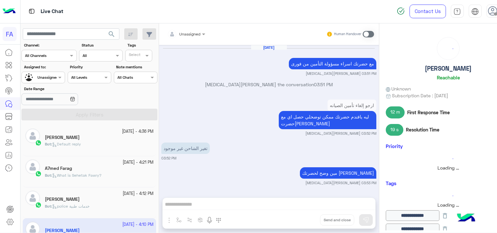
scroll to position [418, 0]
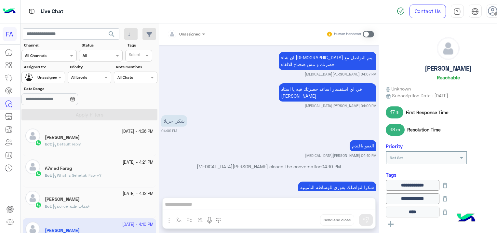
click at [132, 215] on div "[DATE] - 4:12 PM [PERSON_NAME] Bot : police خدمات طبية" at bounding box center [89, 202] width 133 height 31
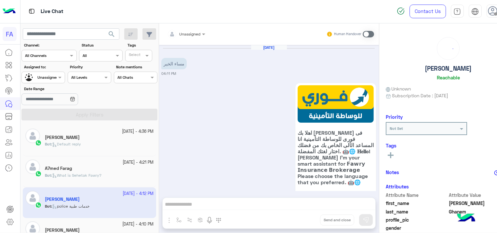
scroll to position [362, 0]
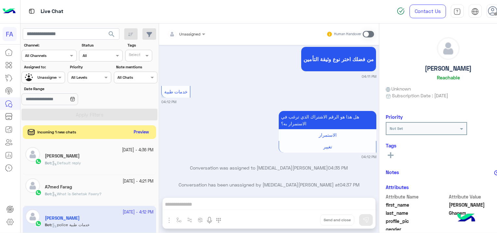
click at [142, 133] on button "Preview" at bounding box center [141, 132] width 20 height 9
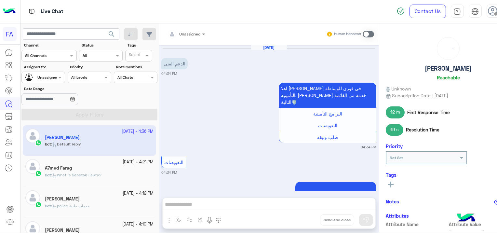
scroll to position [644, 0]
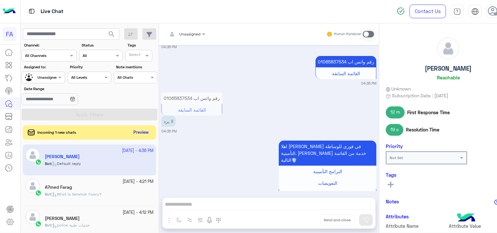
click at [86, 173] on app-inbox-user "[DATE] - 4:36 PM [PERSON_NAME] : Default reply" at bounding box center [89, 159] width 133 height 31
click at [136, 128] on button "Preview" at bounding box center [141, 132] width 20 height 9
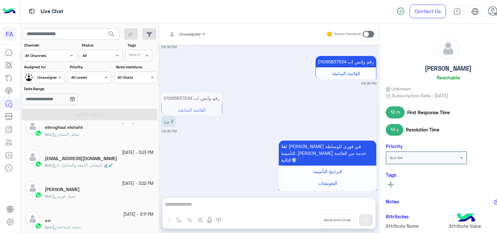
scroll to position [228, 0]
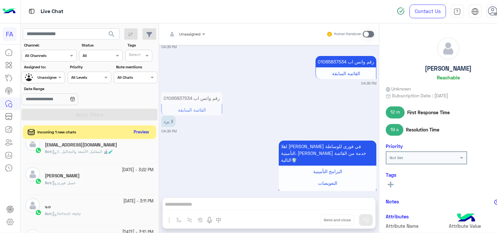
click at [140, 128] on button "Preview" at bounding box center [141, 132] width 20 height 9
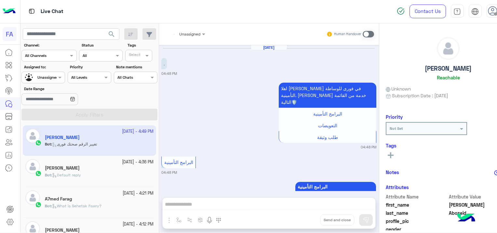
scroll to position [398, 0]
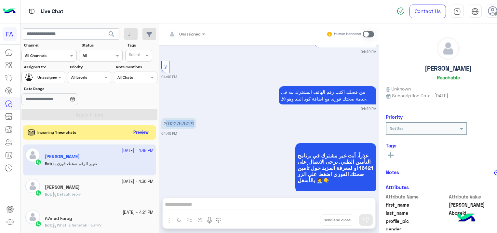
drag, startPoint x: 194, startPoint y: 108, endPoint x: 167, endPoint y: 114, distance: 28.0
click at [167, 118] on p "201227575221" at bounding box center [178, 123] width 35 height 11
copy p "01227575221"
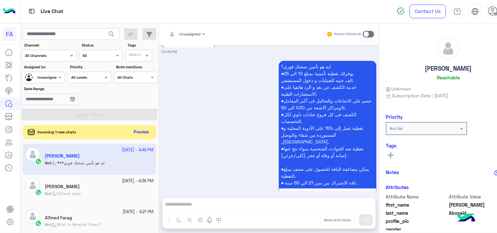
click at [140, 131] on button "Preview" at bounding box center [141, 132] width 20 height 9
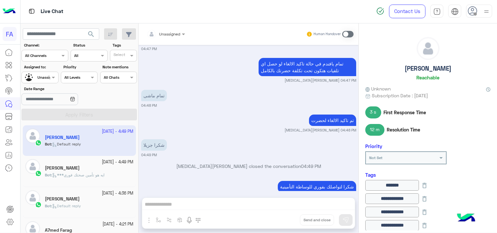
scroll to position [457, 0]
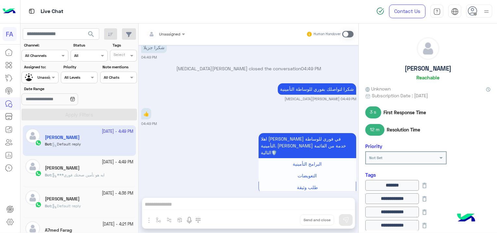
click at [95, 172] on p "Bot : ***ايه هو تأمين صحتك فوري" at bounding box center [74, 175] width 59 height 6
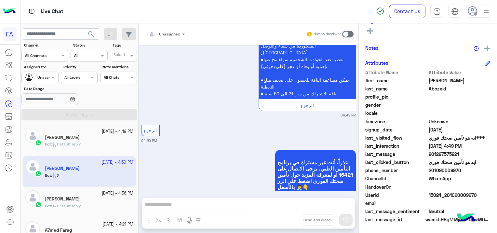
scroll to position [658, 0]
drag, startPoint x: 475, startPoint y: 192, endPoint x: 445, endPoint y: 194, distance: 30.0
click at [445, 194] on span "15024_201090009970" at bounding box center [459, 194] width 62 height 7
copy span "01090009970"
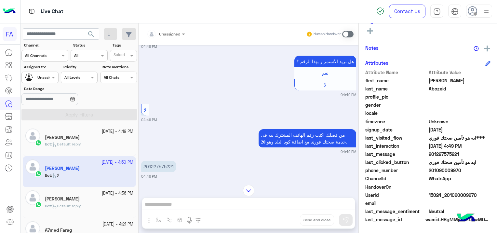
scroll to position [365, 0]
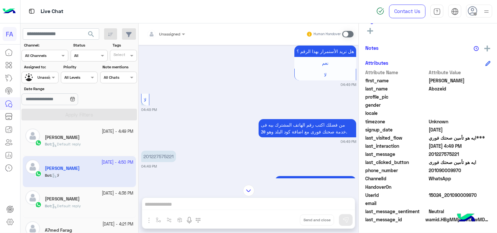
click at [165, 33] on input "text" at bounding box center [158, 33] width 23 height 6
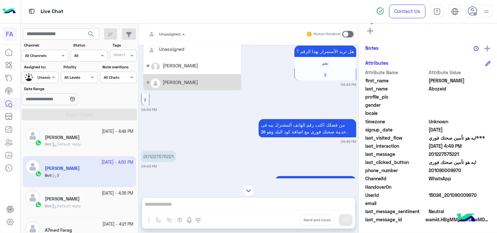
click at [176, 78] on div "[PERSON_NAME]" at bounding box center [192, 82] width 91 height 11
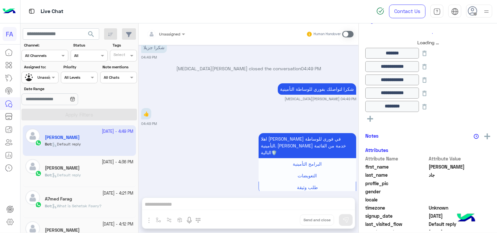
scroll to position [457, 0]
click at [44, 76] on div at bounding box center [40, 76] width 36 height 6
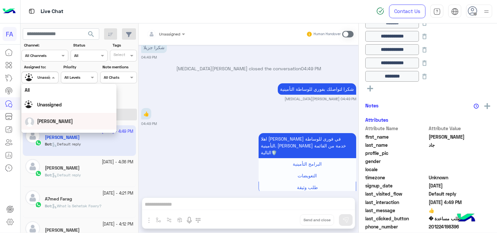
scroll to position [33, 0]
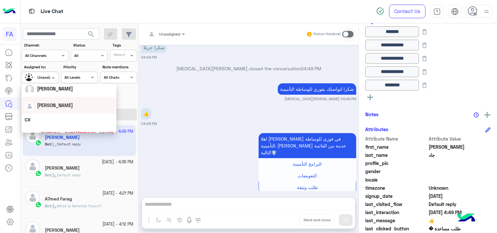
click at [59, 105] on div "[PERSON_NAME]" at bounding box center [69, 104] width 88 height 11
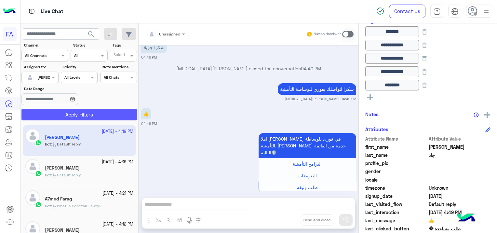
click at [101, 113] on button "Apply Filters" at bounding box center [78, 115] width 115 height 12
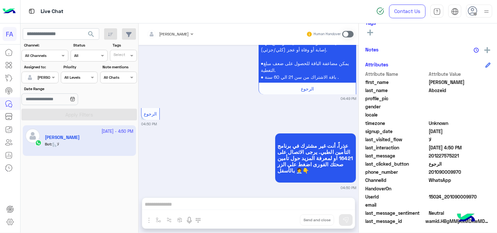
scroll to position [124, 0]
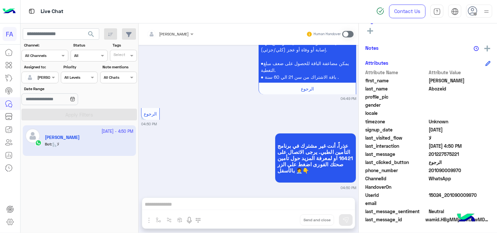
click at [346, 32] on span at bounding box center [347, 34] width 11 height 7
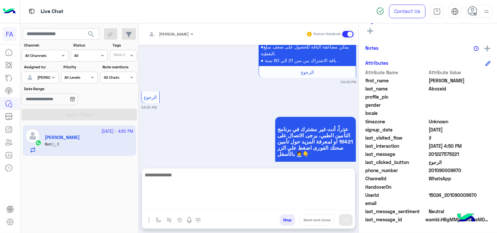
click at [184, 202] on textarea at bounding box center [248, 190] width 213 height 39
click at [189, 204] on textarea at bounding box center [248, 190] width 213 height 39
paste textarea "**********"
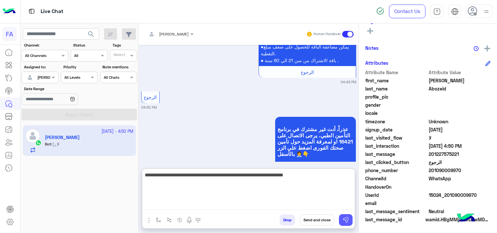
type textarea "**********"
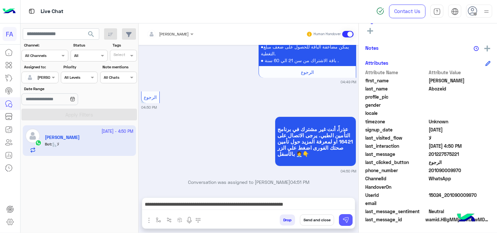
click at [348, 220] on img at bounding box center [345, 219] width 7 height 7
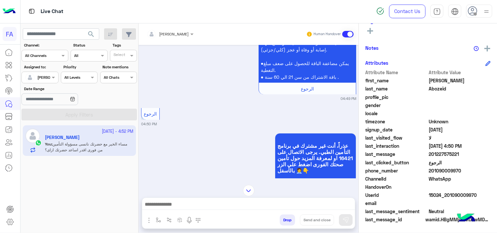
scroll to position [739, 0]
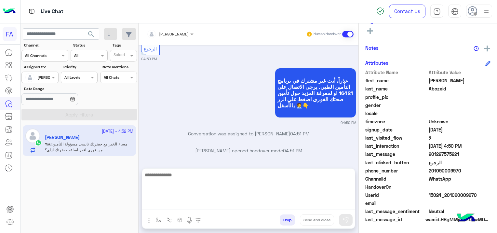
click at [263, 200] on textarea at bounding box center [248, 190] width 213 height 39
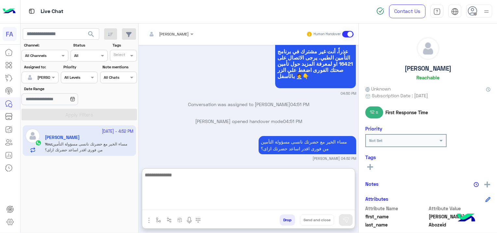
scroll to position [800, 0]
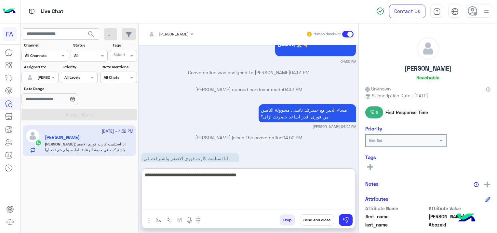
type textarea "**********"
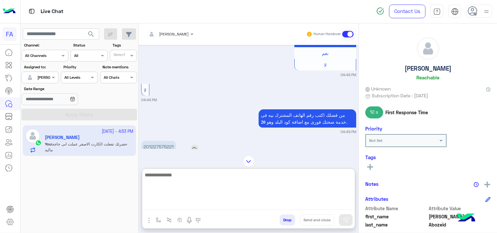
scroll to position [377, 0]
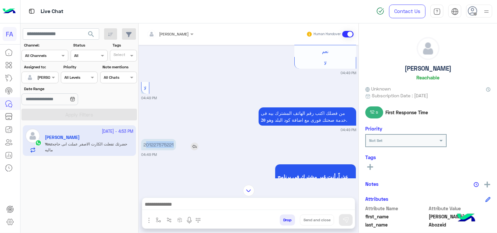
drag, startPoint x: 173, startPoint y: 130, endPoint x: 147, endPoint y: 132, distance: 26.1
click at [147, 139] on p "201227575221" at bounding box center [158, 144] width 35 height 11
copy p "01227575221"
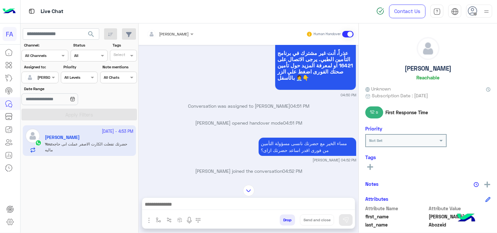
scroll to position [802, 0]
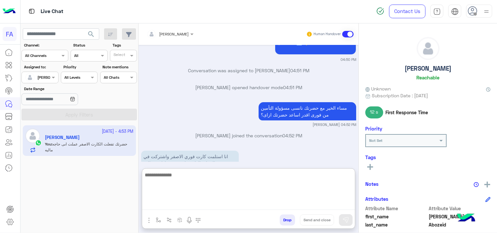
click at [269, 205] on textarea at bounding box center [248, 190] width 213 height 39
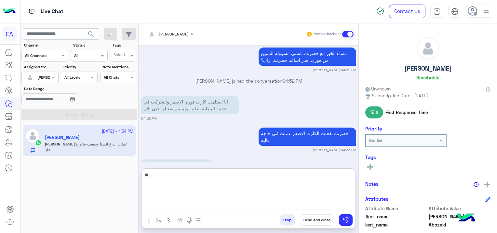
type textarea "*"
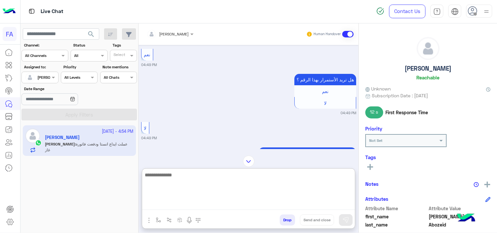
scroll to position [434, 0]
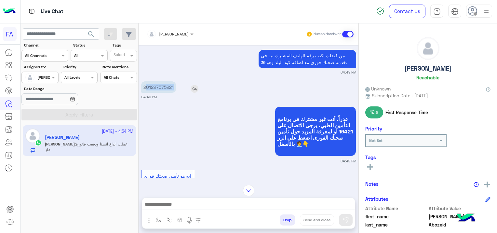
drag, startPoint x: 175, startPoint y: 72, endPoint x: 146, endPoint y: 78, distance: 28.9
click at [146, 81] on p "201227575221" at bounding box center [158, 86] width 35 height 11
copy p "01227575221"
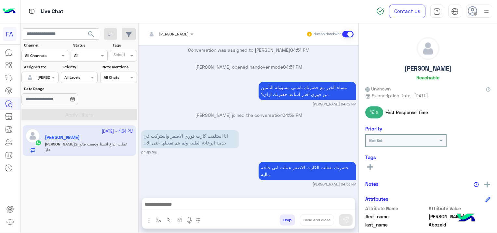
scroll to position [827, 0]
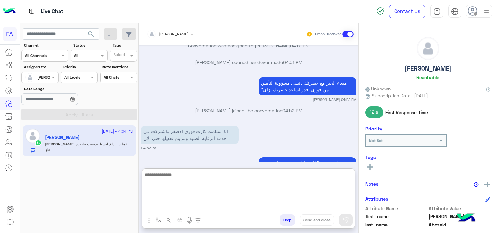
click at [234, 205] on textarea at bounding box center [248, 190] width 213 height 39
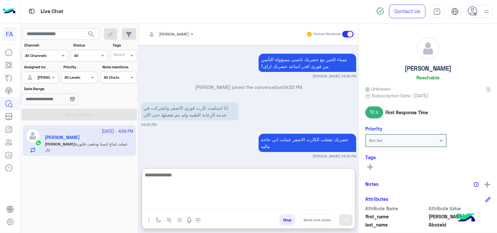
scroll to position [857, 0]
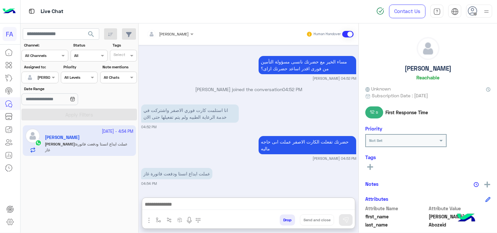
click at [254, 142] on div "[DATE] . 04:48 PM اهلا [PERSON_NAME] في [GEOGRAPHIC_DATA] للوساطة التأمينية. [P…" at bounding box center [248, 118] width 220 height 146
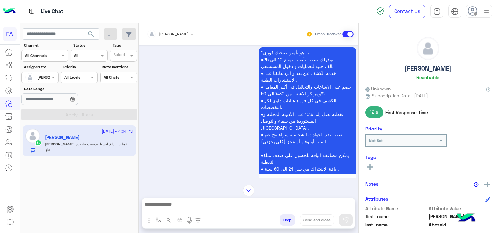
scroll to position [567, 0]
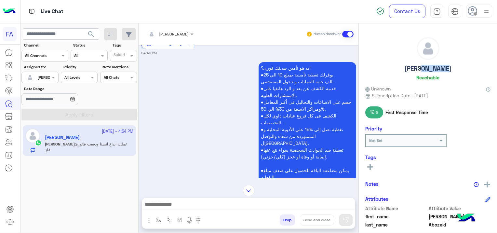
drag, startPoint x: 443, startPoint y: 66, endPoint x: 420, endPoint y: 73, distance: 23.5
click at [420, 73] on div "[PERSON_NAME] Reachable" at bounding box center [427, 60] width 125 height 46
drag, startPoint x: 420, startPoint y: 73, endPoint x: 452, endPoint y: 77, distance: 32.5
click at [452, 77] on div "[PERSON_NAME] Reachable" at bounding box center [427, 60] width 125 height 46
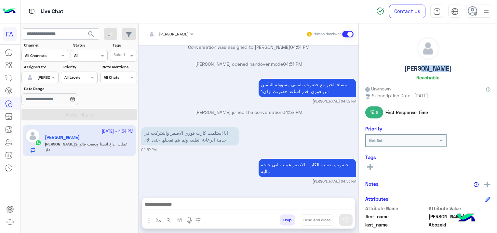
scroll to position [827, 0]
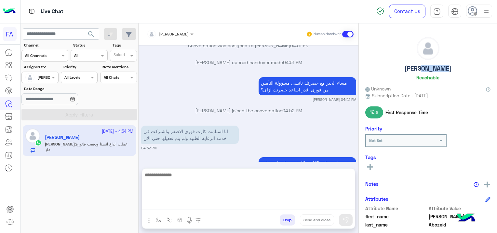
click at [181, 204] on textarea at bounding box center [248, 190] width 213 height 39
paste textarea "**********"
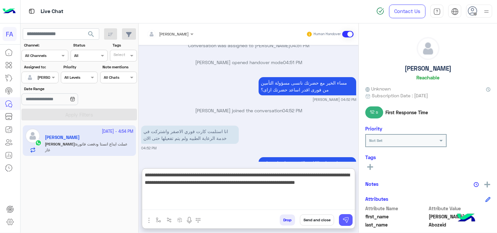
type textarea "**********"
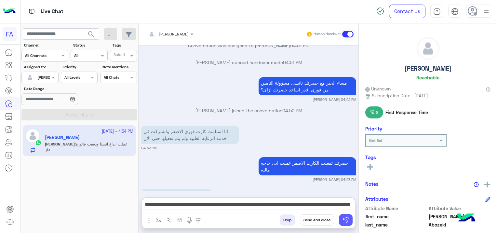
click at [342, 221] on button at bounding box center [346, 220] width 14 height 12
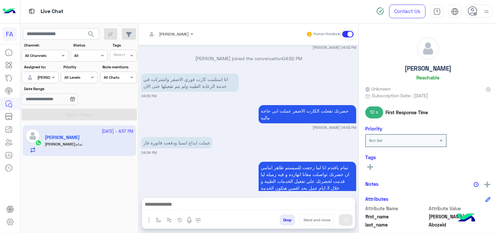
scroll to position [904, 0]
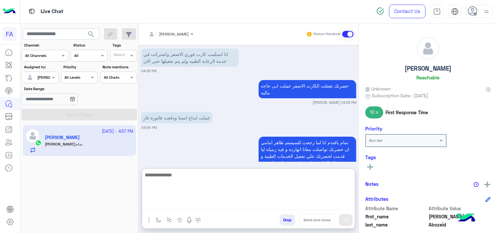
click at [311, 207] on textarea at bounding box center [248, 190] width 213 height 39
type textarea "**********"
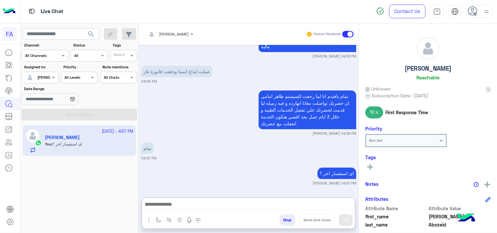
click at [274, 141] on div "تمام 04:57 PM" at bounding box center [248, 151] width 215 height 20
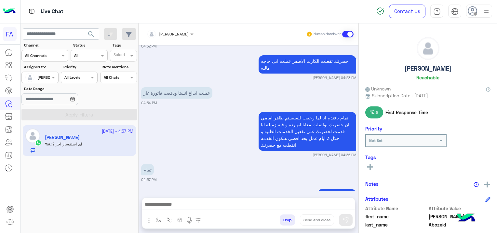
scroll to position [961, 0]
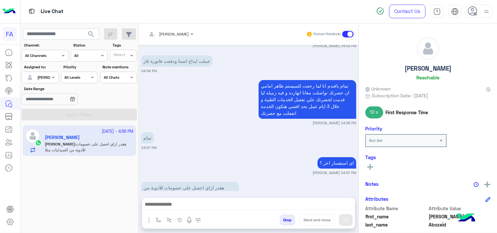
click at [180, 202] on small "04:58 PM" at bounding box center [248, 204] width 215 height 5
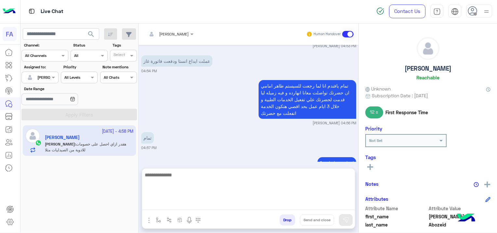
drag, startPoint x: 165, startPoint y: 205, endPoint x: 169, endPoint y: 208, distance: 4.7
click at [165, 205] on textarea at bounding box center [248, 190] width 213 height 39
paste textarea "**********"
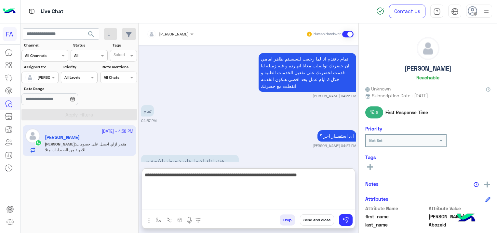
scroll to position [990, 0]
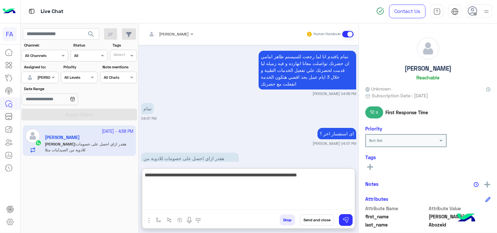
type textarea "**********"
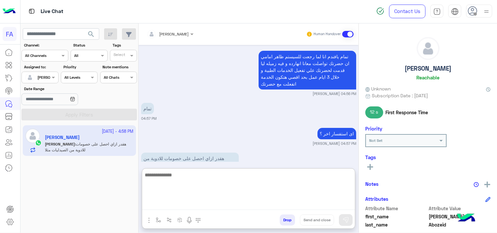
scroll to position [1022, 0]
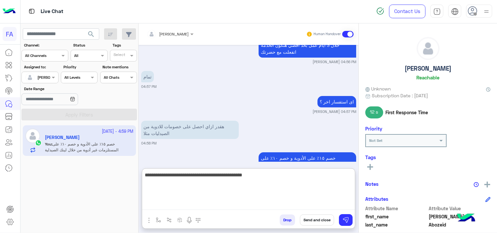
type textarea "**********"
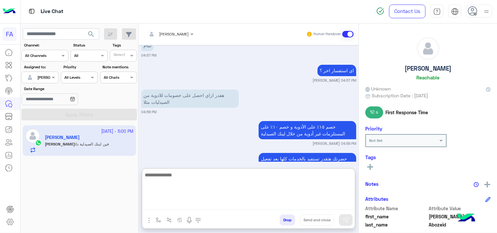
scroll to position [1078, 0]
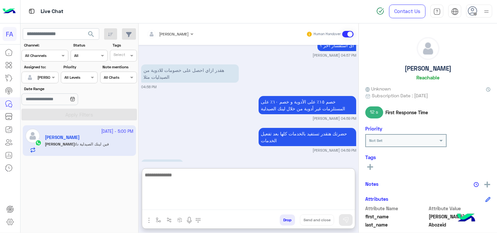
click at [176, 182] on textarea at bounding box center [248, 190] width 213 height 39
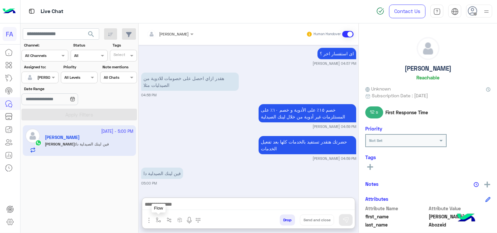
click at [160, 222] on img "button" at bounding box center [158, 219] width 5 height 5
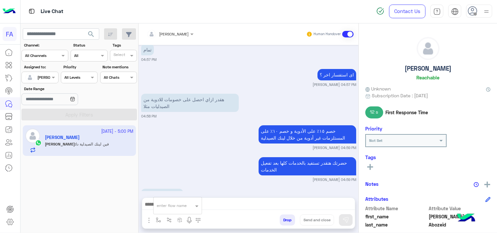
click at [175, 203] on input "text" at bounding box center [170, 205] width 26 height 6
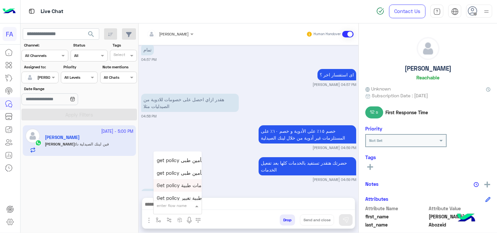
click at [240, 165] on div "[DATE] . 04:48 PM اهلا [PERSON_NAME] في [GEOGRAPHIC_DATA] للوساطة التأمينية. [P…" at bounding box center [248, 118] width 220 height 146
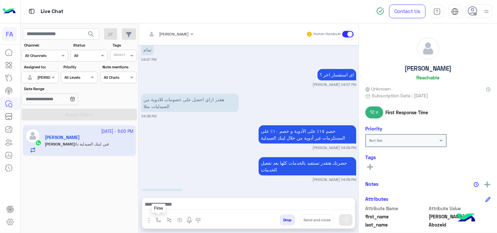
click at [157, 219] on img "button" at bounding box center [158, 219] width 5 height 5
click at [194, 204] on span at bounding box center [197, 205] width 8 height 7
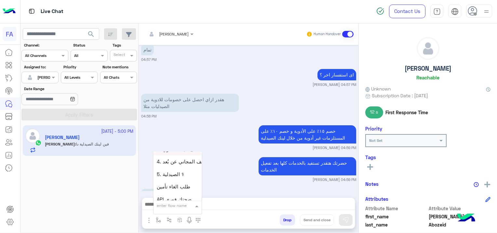
scroll to position [423, 0]
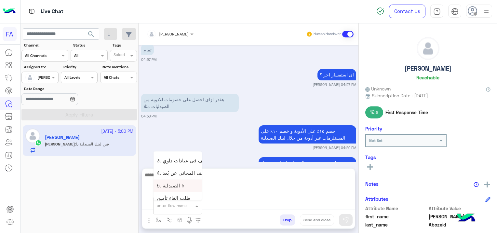
click at [247, 200] on textarea at bounding box center [248, 190] width 213 height 39
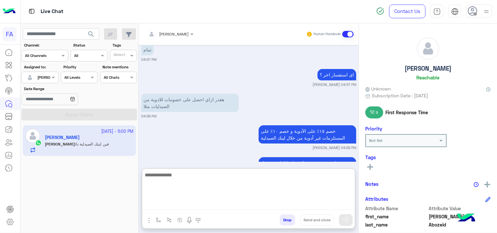
scroll to position [1078, 0]
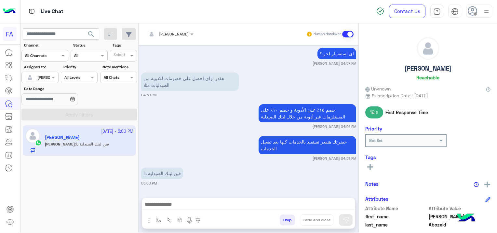
click at [246, 166] on div "فين لينك الصيدلية دا 05:00 PM" at bounding box center [248, 176] width 215 height 20
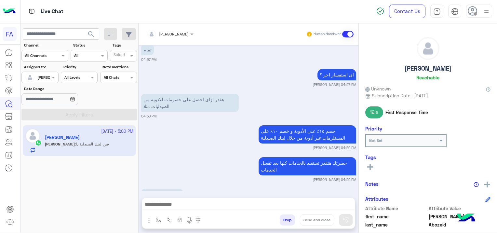
click at [170, 132] on div "[DATE] . 04:48 PM اهلا [PERSON_NAME] في [GEOGRAPHIC_DATA] للوساطة التأمينية. [P…" at bounding box center [248, 118] width 220 height 146
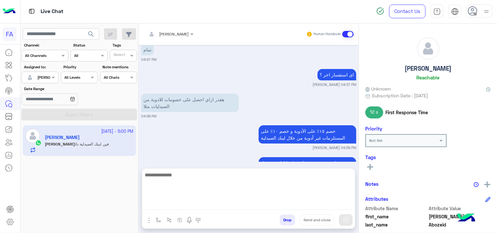
click at [194, 202] on textarea at bounding box center [248, 190] width 213 height 39
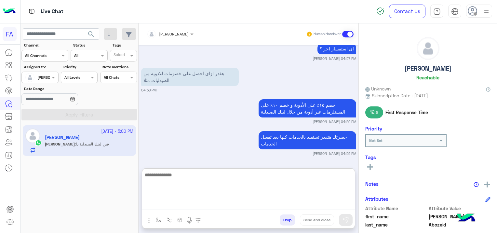
scroll to position [1078, 0]
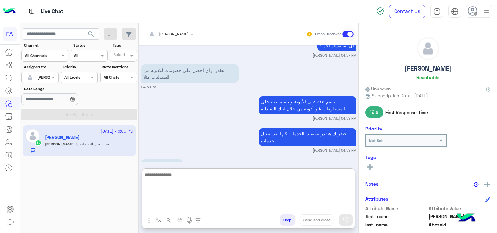
paste textarea "**********"
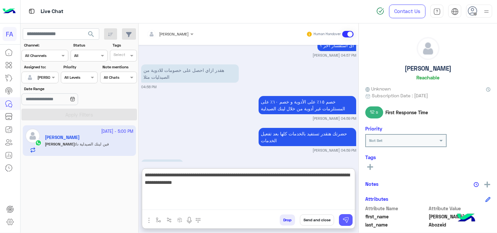
type textarea "**********"
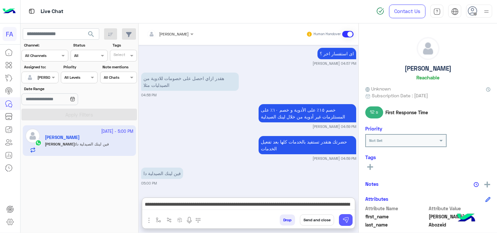
click at [344, 218] on img at bounding box center [345, 219] width 7 height 7
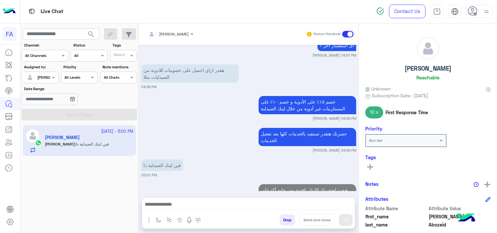
scroll to position [1087, 0]
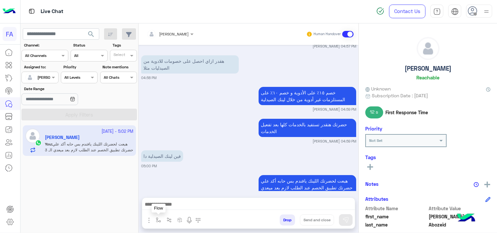
click at [161, 219] on button "button" at bounding box center [158, 219] width 11 height 11
click at [173, 202] on input "text" at bounding box center [170, 205] width 26 height 6
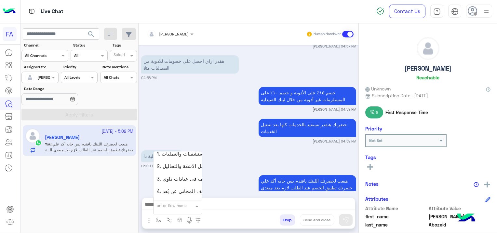
scroll to position [423, 0]
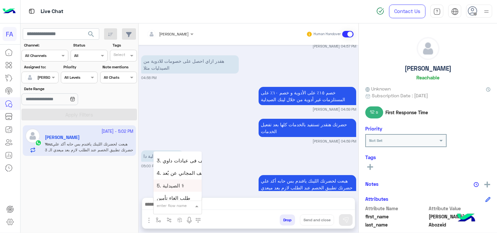
click at [182, 185] on span "5. الصيدلية ⚕" at bounding box center [170, 185] width 27 height 6
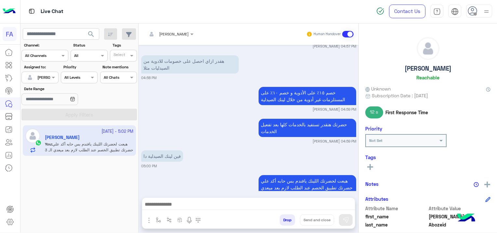
type textarea "**********"
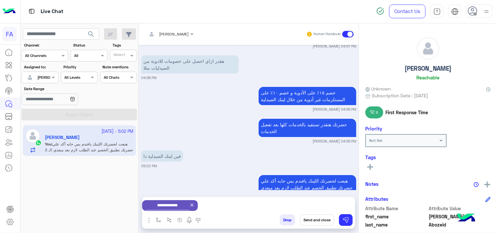
scroll to position [1088, 0]
click at [345, 219] on img at bounding box center [345, 219] width 7 height 7
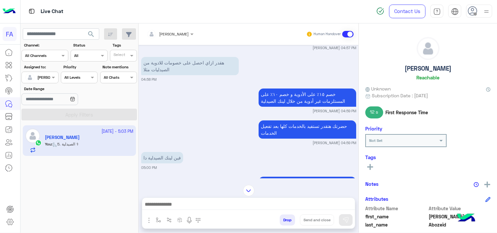
scroll to position [1084, 0]
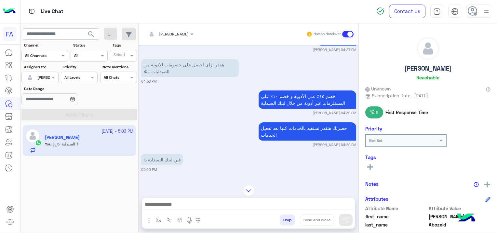
click at [438, 66] on h5 "[PERSON_NAME]" at bounding box center [427, 68] width 47 height 7
drag, startPoint x: 443, startPoint y: 67, endPoint x: 418, endPoint y: 73, distance: 25.9
click at [418, 73] on div "[PERSON_NAME] Reachable" at bounding box center [427, 60] width 125 height 46
copy h5 "Abozeid"
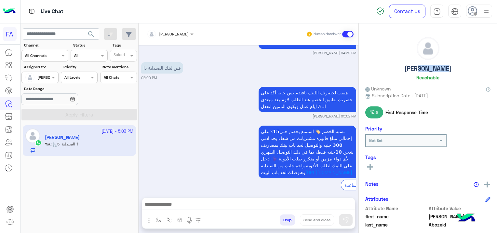
scroll to position [1181, 0]
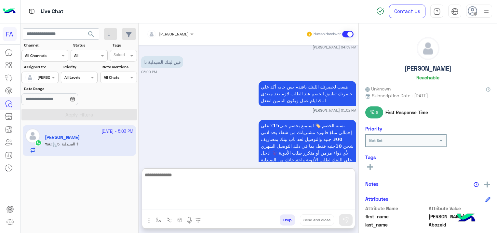
click at [202, 205] on textarea at bounding box center [248, 190] width 213 height 39
type textarea "**********"
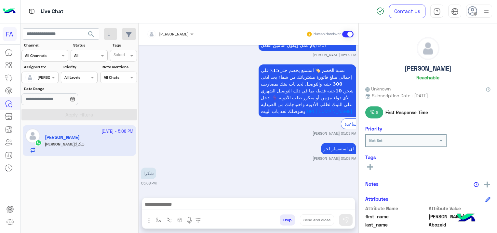
scroll to position [1231, 0]
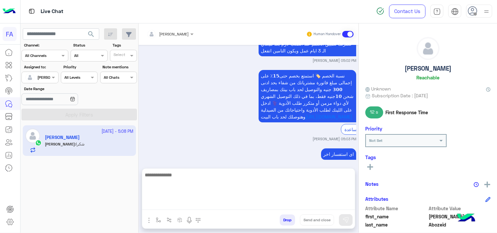
click at [173, 207] on textarea at bounding box center [248, 190] width 213 height 39
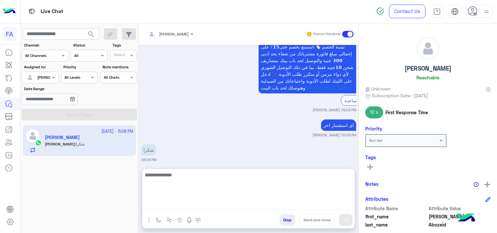
scroll to position [1260, 0]
paste textarea "**********"
type textarea "**********"
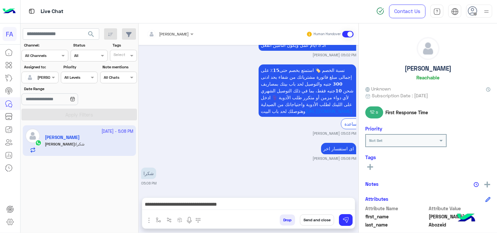
click at [369, 166] on rect at bounding box center [370, 166] width 6 height 1
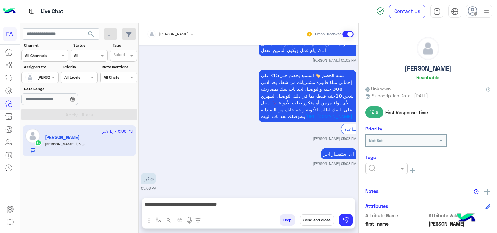
scroll to position [1231, 0]
click at [368, 166] on div at bounding box center [386, 167] width 42 height 6
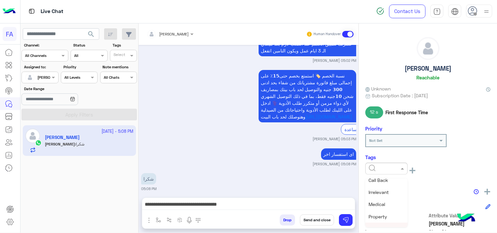
scroll to position [65, 0]
click at [385, 201] on div "Medical" at bounding box center [386, 204] width 42 height 12
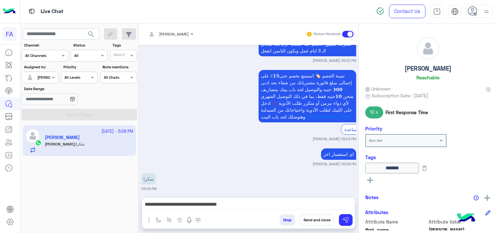
click at [370, 181] on rect at bounding box center [369, 180] width 1 height 6
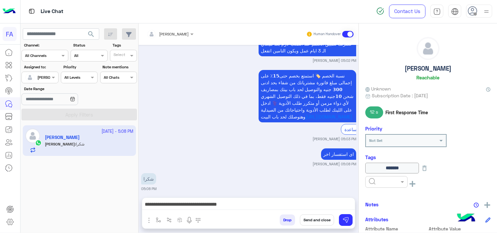
drag, startPoint x: 372, startPoint y: 179, endPoint x: 378, endPoint y: 186, distance: 9.0
click at [371, 179] on input "text" at bounding box center [379, 181] width 20 height 6
click at [373, 133] on span "Done" at bounding box center [373, 134] width 11 height 6
click at [314, 220] on button "Send and close" at bounding box center [317, 219] width 34 height 11
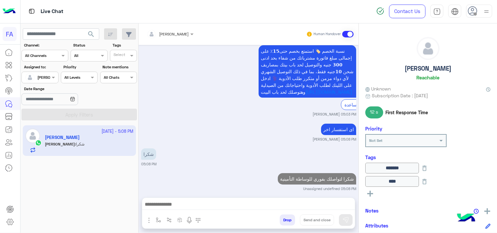
scroll to position [1272, 0]
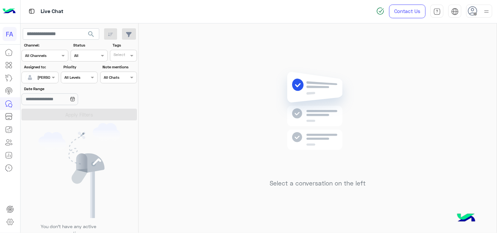
click at [43, 77] on div at bounding box center [40, 76] width 36 height 6
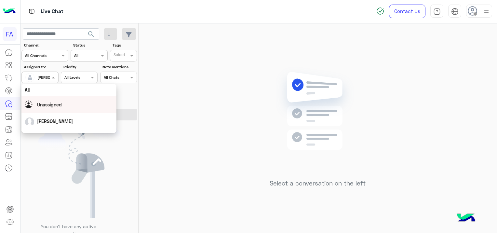
click at [57, 108] on div "Unassigned" at bounding box center [69, 104] width 88 height 11
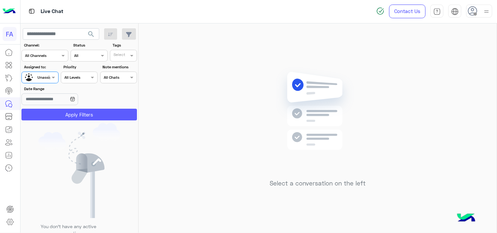
click at [69, 111] on button "Apply Filters" at bounding box center [78, 115] width 115 height 12
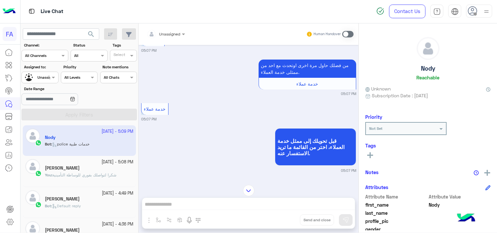
scroll to position [267, 0]
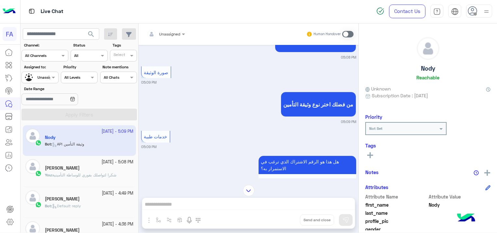
scroll to position [725, 0]
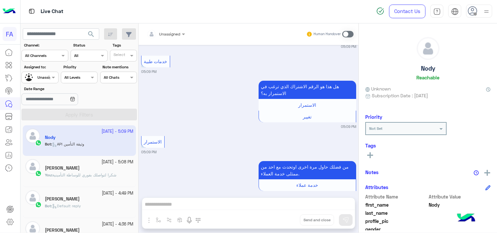
click at [172, 35] on div "Unassigned" at bounding box center [161, 34] width 37 height 13
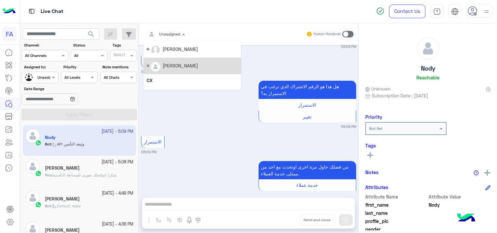
click at [181, 66] on div "[PERSON_NAME]" at bounding box center [180, 65] width 35 height 7
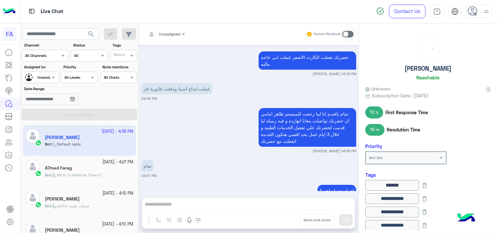
scroll to position [1072, 0]
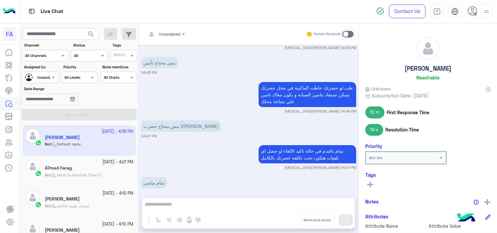
click at [44, 75] on div at bounding box center [40, 76] width 36 height 6
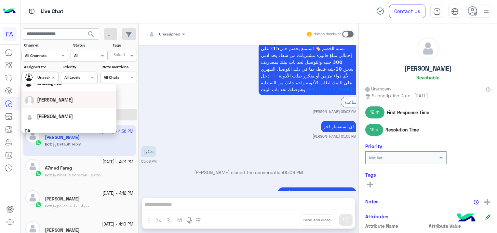
scroll to position [33, 0]
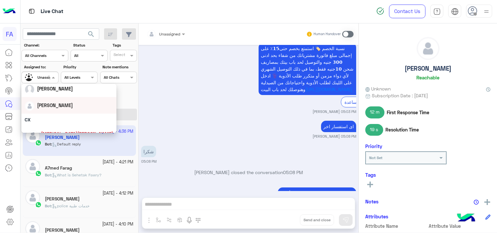
click at [59, 106] on div "[PERSON_NAME]" at bounding box center [69, 104] width 88 height 11
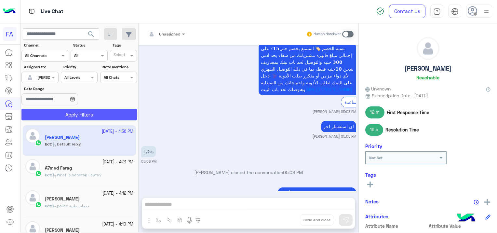
click at [118, 111] on button "Apply Filters" at bounding box center [78, 115] width 115 height 12
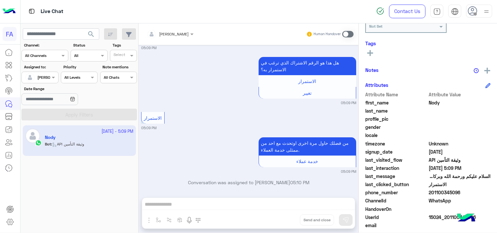
scroll to position [124, 0]
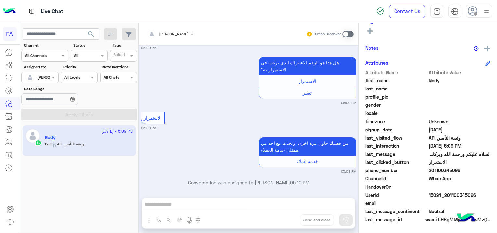
drag, startPoint x: 475, startPoint y: 192, endPoint x: 445, endPoint y: 197, distance: 29.9
click at [445, 197] on span "15024_201100345096" at bounding box center [459, 194] width 62 height 7
copy span "01100345096"
click at [344, 34] on span at bounding box center [347, 34] width 11 height 7
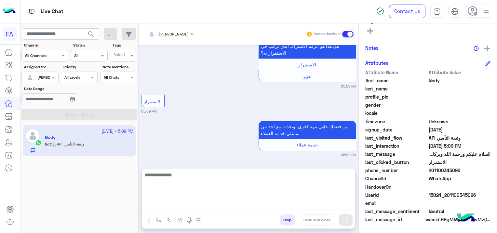
click at [201, 204] on textarea at bounding box center [248, 190] width 213 height 39
click at [172, 205] on textarea at bounding box center [248, 190] width 213 height 39
paste textarea "**********"
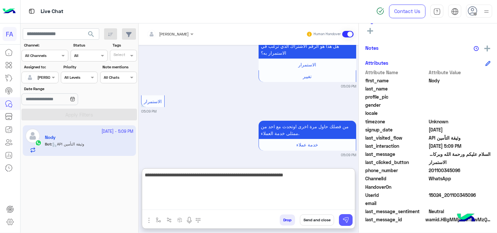
type textarea "**********"
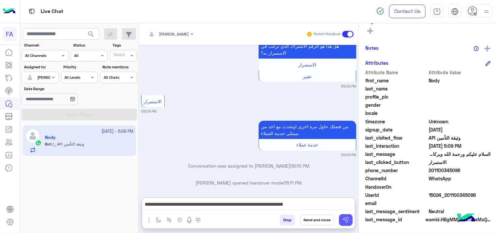
click at [347, 219] on img at bounding box center [345, 219] width 7 height 7
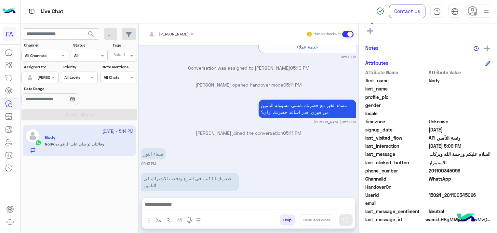
scroll to position [888, 0]
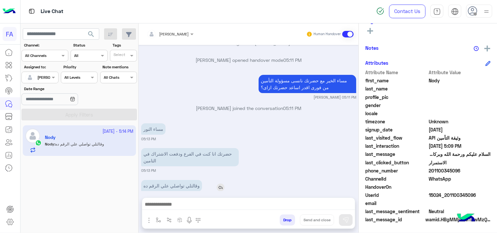
click at [179, 180] on p "وقالتلي تواصلي علي الرقم ده" at bounding box center [171, 185] width 61 height 11
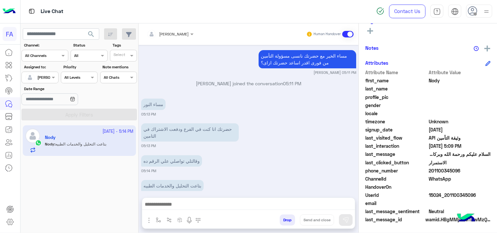
click at [180, 122] on div "حضرتك انا كنت في الفرع ودفعت الاشتراك في التامين" at bounding box center [208, 132] width 135 height 21
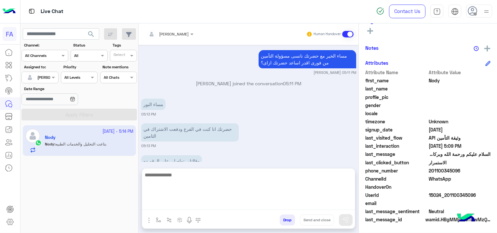
click at [217, 203] on textarea at bounding box center [248, 190] width 213 height 39
paste textarea "**********"
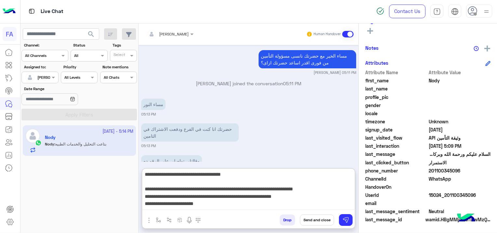
scroll to position [0, 0]
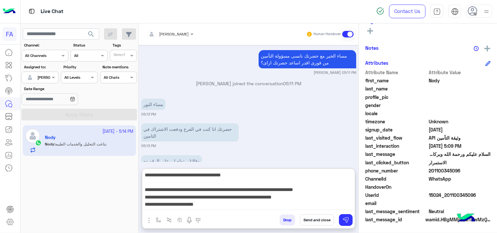
type textarea "**********"
click at [345, 218] on img at bounding box center [345, 219] width 7 height 7
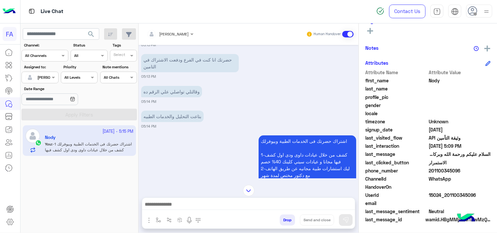
scroll to position [1112, 0]
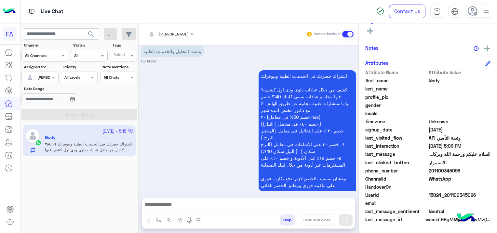
drag, startPoint x: 473, startPoint y: 192, endPoint x: 446, endPoint y: 194, distance: 27.0
click at [446, 194] on span "15024_201100345096" at bounding box center [459, 194] width 62 height 7
copy span "01100345096"
click at [472, 176] on span "WhatsApp" at bounding box center [459, 178] width 62 height 7
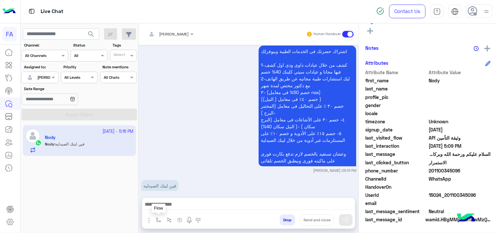
drag, startPoint x: 157, startPoint y: 218, endPoint x: 161, endPoint y: 219, distance: 3.4
click at [157, 218] on img "button" at bounding box center [158, 219] width 5 height 5
click at [180, 207] on div "enter flow name" at bounding box center [172, 205] width 30 height 6
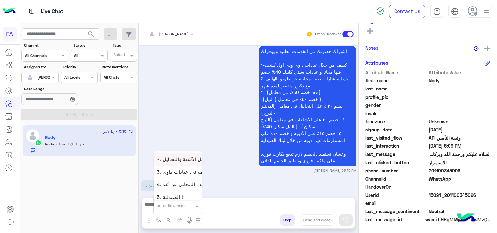
scroll to position [423, 0]
click at [180, 187] on span "5. الصيدلية ⚕" at bounding box center [170, 185] width 27 height 6
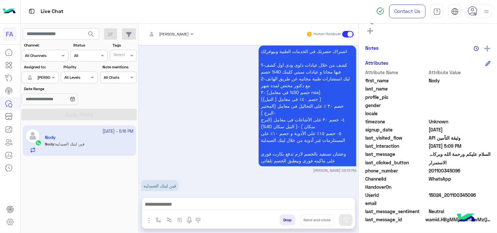
type textarea "**********"
click at [346, 218] on img at bounding box center [345, 219] width 7 height 7
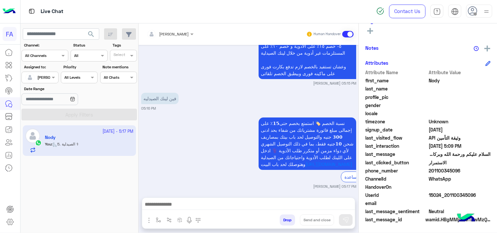
scroll to position [1231, 0]
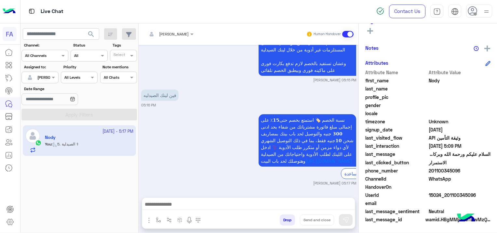
click at [196, 206] on textarea at bounding box center [248, 205] width 213 height 10
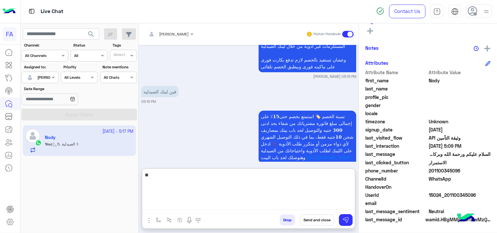
type textarea "*"
type textarea "**********"
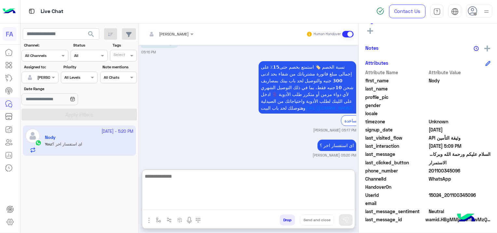
scroll to position [1285, 0]
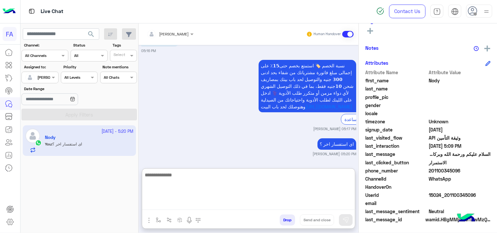
click at [191, 139] on div "Oct 1, 2025 السلام عليكم ورحمة الله وبركاته انا مشتركه في الوثيقه وعاوزه التفاص…" at bounding box center [248, 103] width 220 height 117
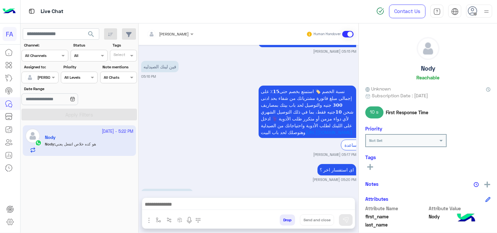
scroll to position [1280, 0]
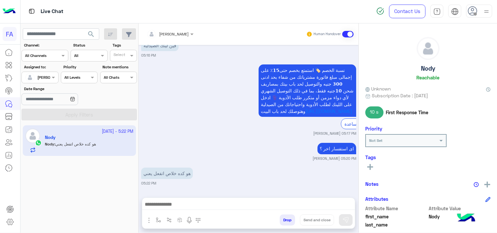
click at [171, 149] on div "اى استفسار اخر ؟ Sara Taha 05:20 PM" at bounding box center [248, 151] width 215 height 20
click at [173, 207] on textarea at bounding box center [248, 205] width 213 height 10
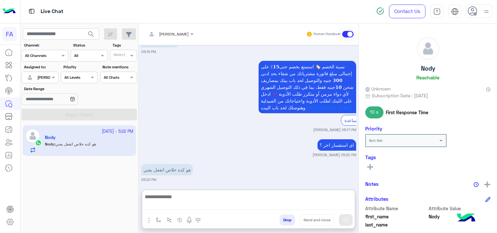
scroll to position [1281, 0]
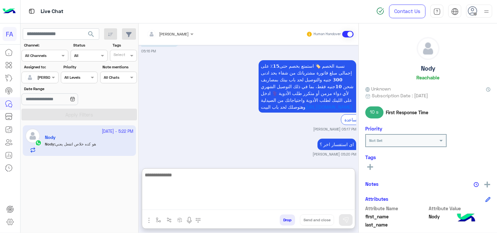
paste textarea "**********"
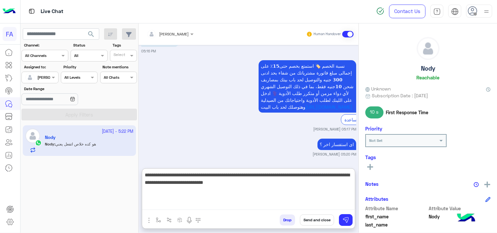
click at [352, 177] on textarea "**********" at bounding box center [248, 190] width 213 height 39
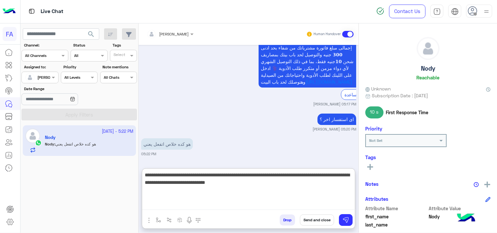
scroll to position [1309, 0]
type textarea "**********"
click at [346, 218] on img at bounding box center [345, 219] width 7 height 7
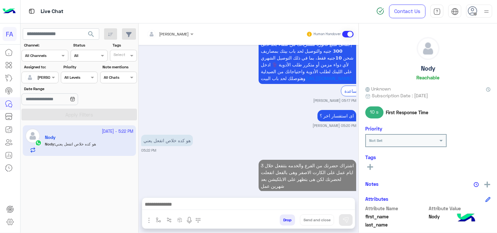
scroll to position [1325, 0]
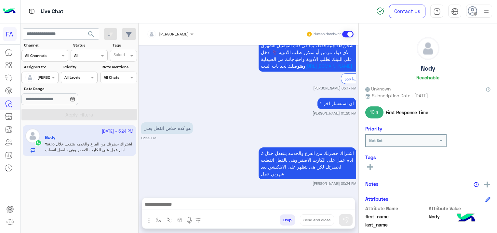
drag, startPoint x: 199, startPoint y: 201, endPoint x: 199, endPoint y: 209, distance: 8.8
click at [199, 201] on textarea at bounding box center [248, 205] width 213 height 10
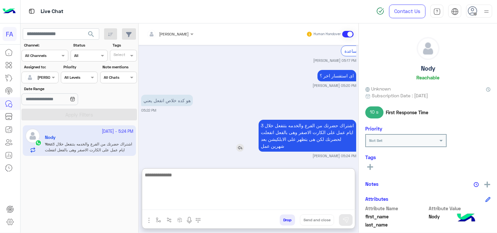
scroll to position [1355, 0]
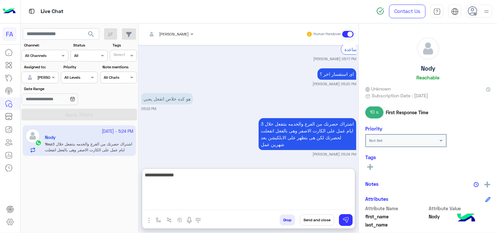
type textarea "**********"
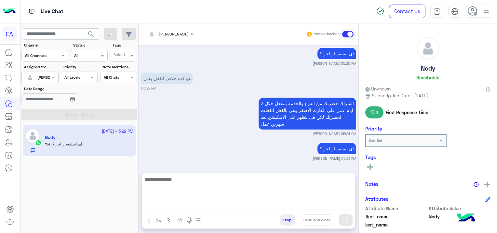
scroll to position [1350, 0]
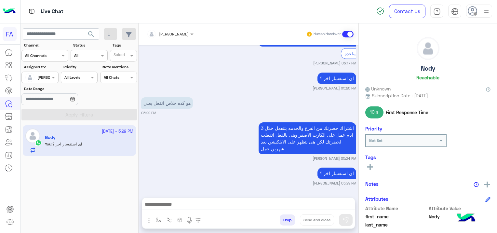
click at [175, 205] on textarea at bounding box center [248, 205] width 213 height 10
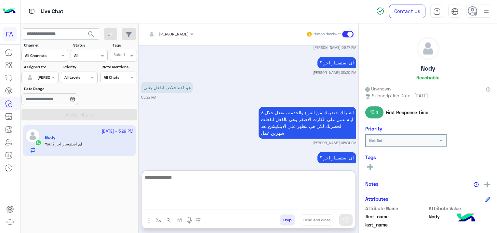
scroll to position [1380, 0]
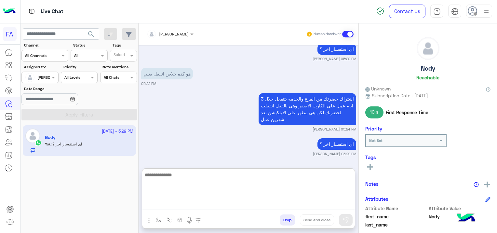
paste textarea "**********"
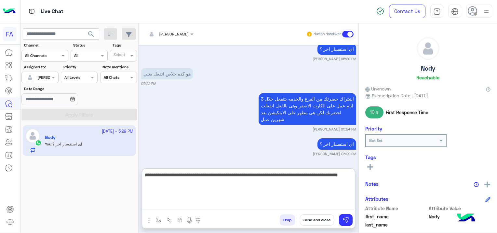
type textarea "**********"
click at [322, 216] on button "Send and close" at bounding box center [317, 219] width 34 height 11
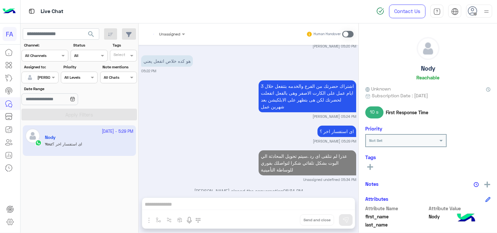
scroll to position [1405, 0]
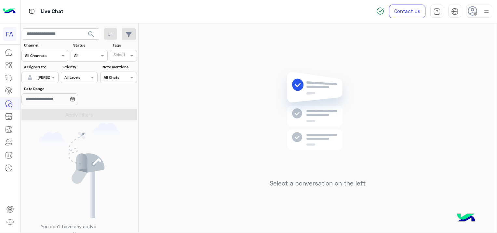
click at [41, 76] on div at bounding box center [40, 76] width 36 height 6
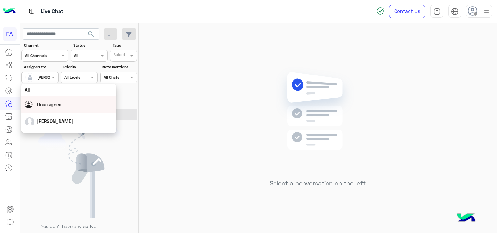
click at [57, 103] on span "Unassigned" at bounding box center [49, 105] width 25 height 6
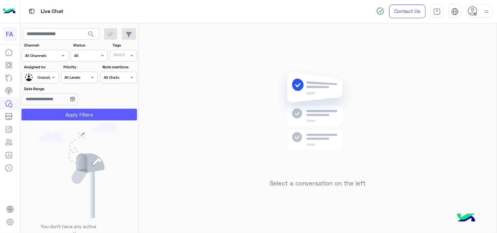
click at [91, 114] on button "Apply Filters" at bounding box center [78, 115] width 115 height 12
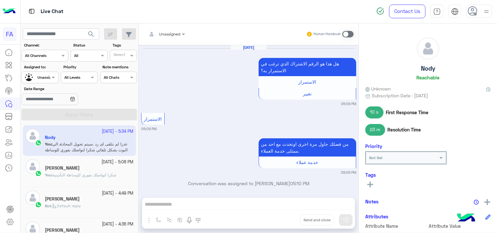
scroll to position [604, 0]
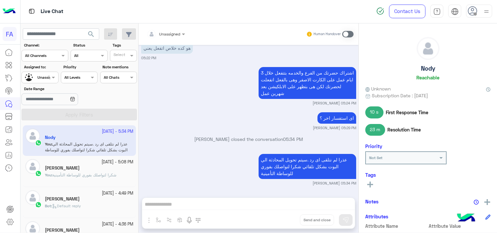
click at [98, 198] on div "[PERSON_NAME]" at bounding box center [89, 199] width 88 height 7
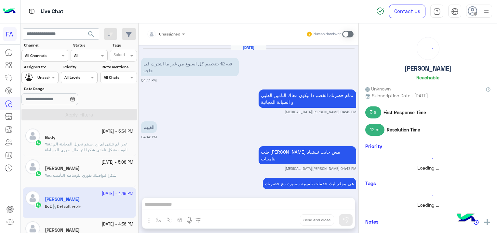
scroll to position [457, 0]
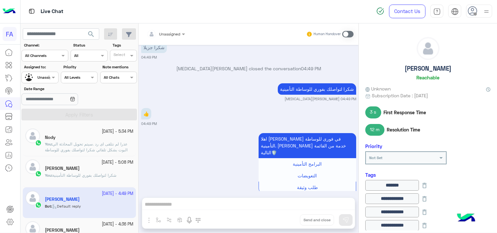
click at [84, 146] on p "You : عذرا لم نتلقى اى رد .سيتم تحويل المحادثة الي البوت بشكل تلقائي شكرا لتواص…" at bounding box center [89, 150] width 88 height 18
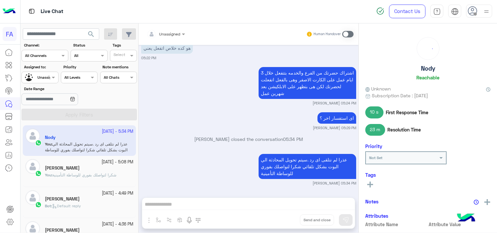
scroll to position [604, 0]
click at [371, 186] on icon at bounding box center [370, 184] width 6 height 6
click at [370, 186] on input "text" at bounding box center [379, 185] width 20 height 6
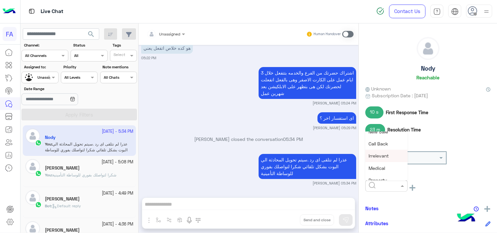
scroll to position [65, 0]
click at [386, 159] on div "Medical" at bounding box center [386, 157] width 42 height 12
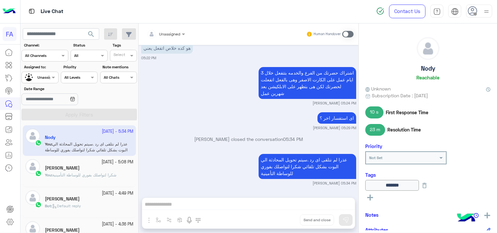
click at [371, 198] on icon at bounding box center [370, 197] width 6 height 6
click at [372, 198] on input "text" at bounding box center [379, 198] width 20 height 6
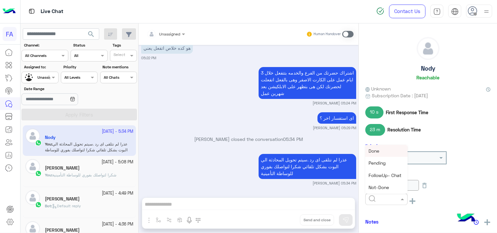
click at [380, 151] on div "Done" at bounding box center [386, 151] width 42 height 12
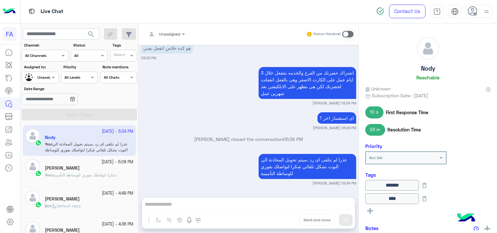
scroll to position [604, 0]
click at [476, 7] on icon at bounding box center [472, 11] width 10 height 10
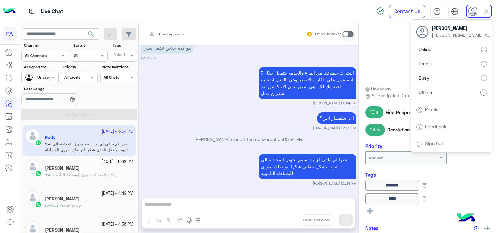
click at [430, 142] on link "Sign Out" at bounding box center [434, 143] width 18 height 6
